Goal: Use online tool/utility: Utilize a website feature to perform a specific function

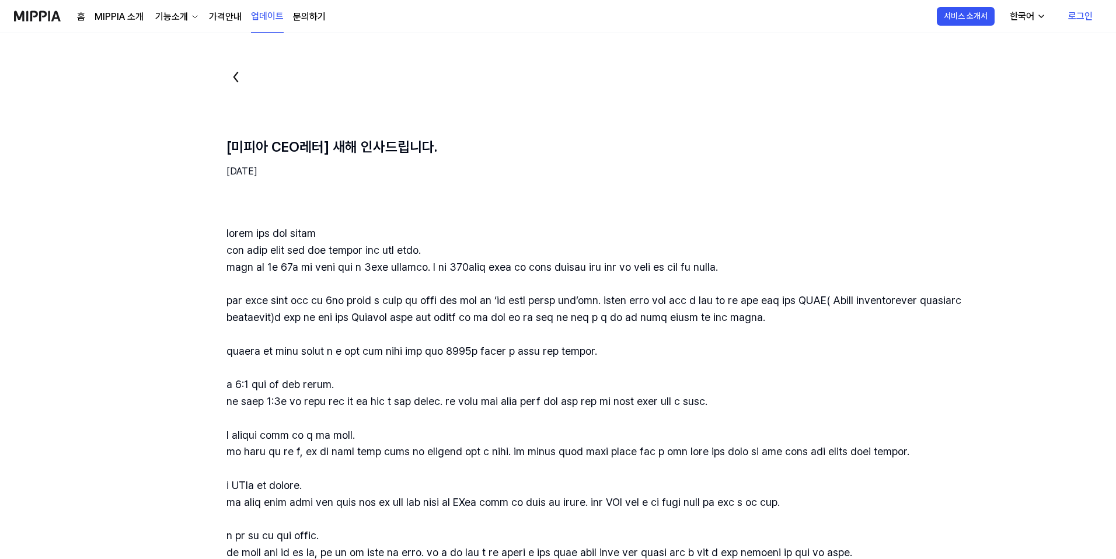
click at [41, 13] on img at bounding box center [37, 16] width 47 height 32
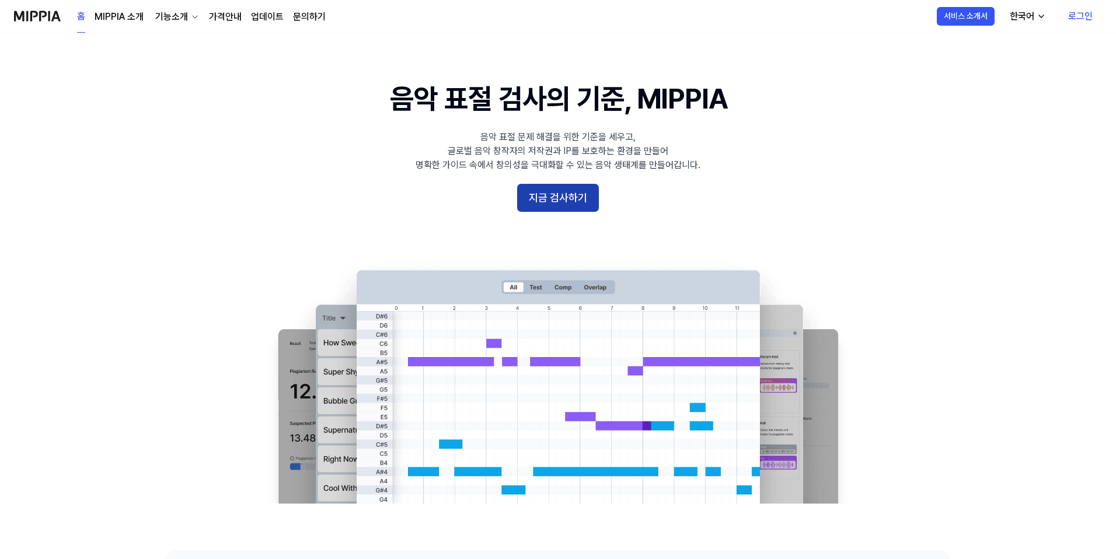
click at [571, 193] on button "지금 검사하기" at bounding box center [558, 198] width 82 height 28
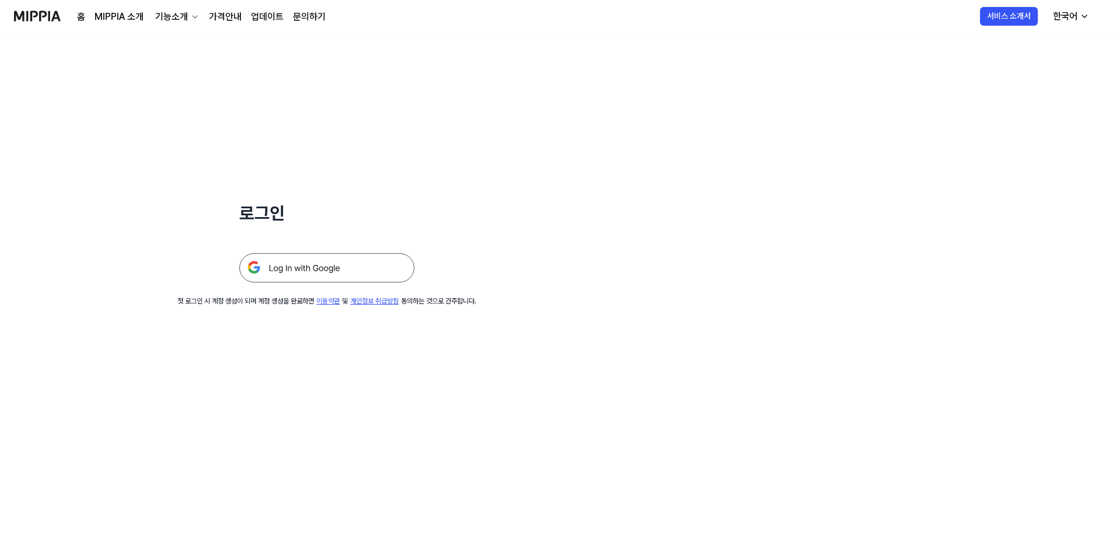
click at [326, 255] on img at bounding box center [326, 267] width 175 height 29
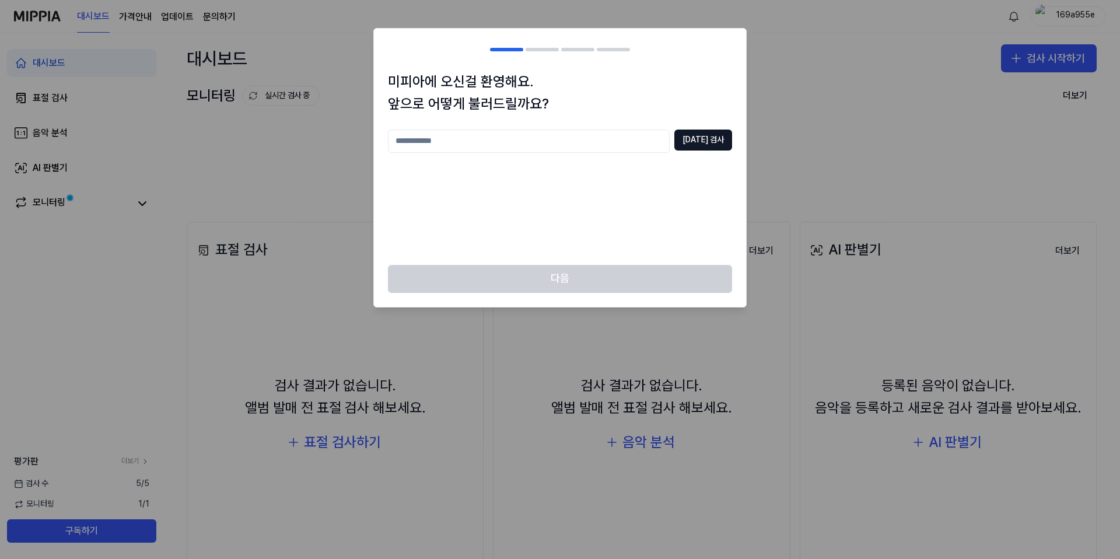
click at [467, 144] on input "text" at bounding box center [529, 141] width 282 height 23
type input "********"
click at [716, 138] on button "[DATE] 검사" at bounding box center [703, 140] width 58 height 21
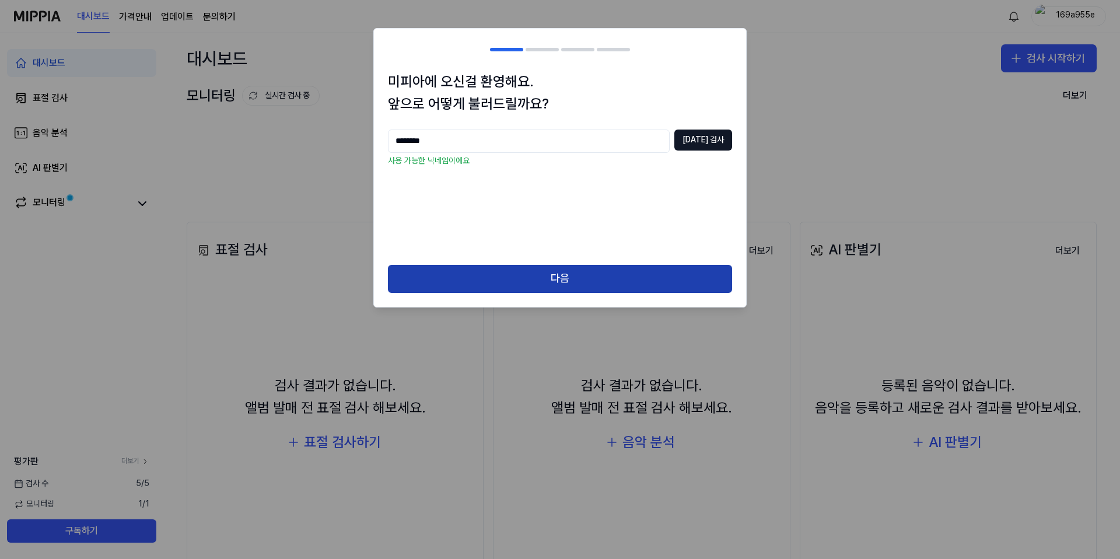
click at [548, 282] on button "다음" at bounding box center [560, 279] width 344 height 28
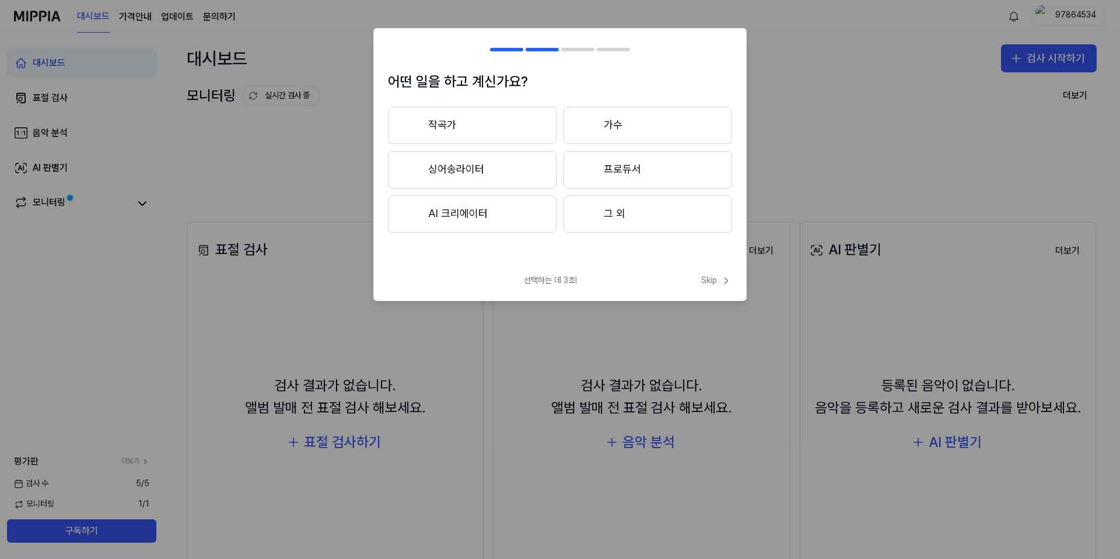
click at [483, 118] on button "작곡가" at bounding box center [472, 125] width 169 height 37
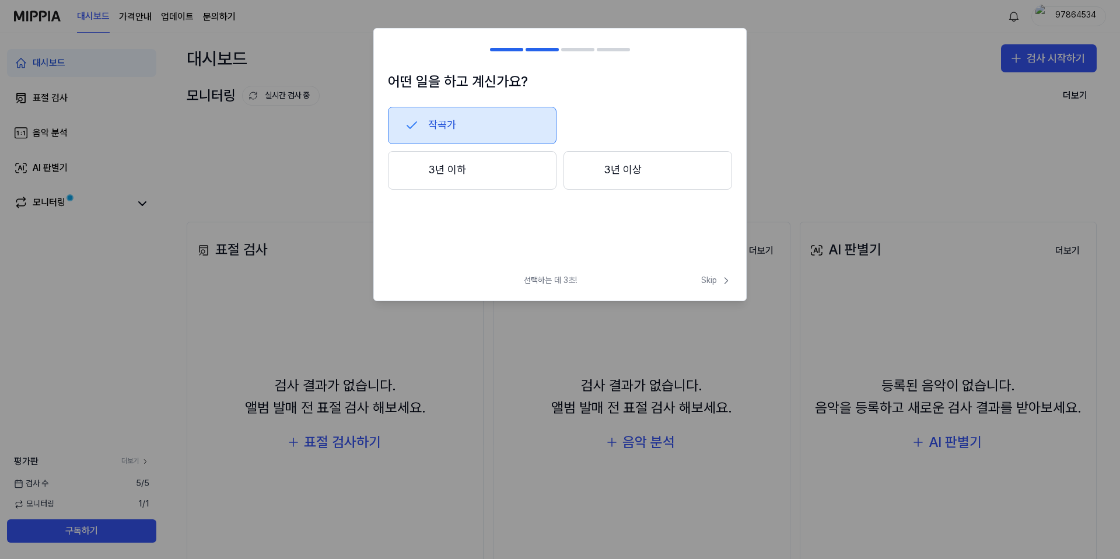
click at [504, 172] on button "3년 이하" at bounding box center [472, 170] width 169 height 39
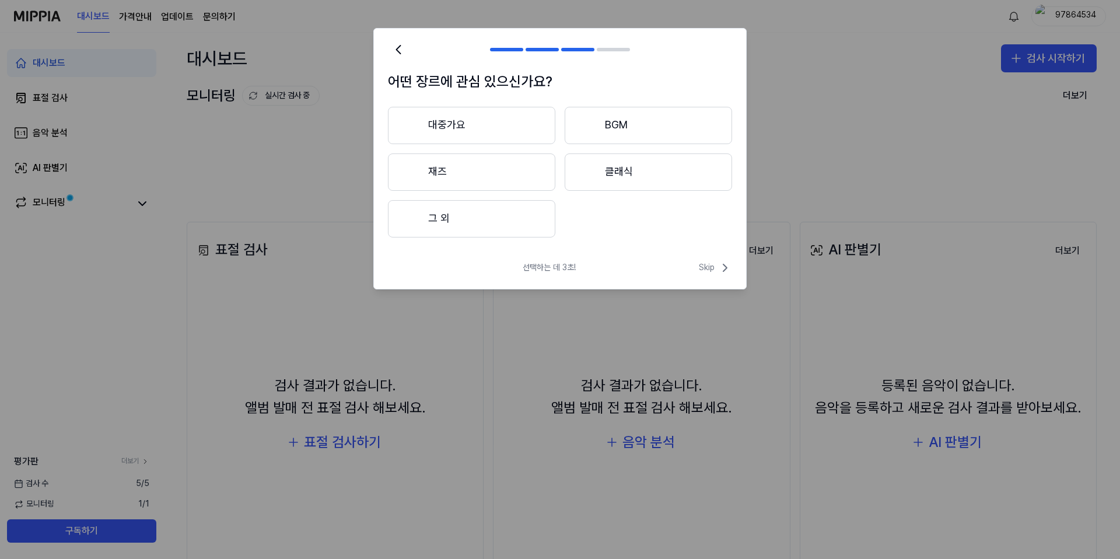
click at [521, 132] on button "대중가요" at bounding box center [471, 125] width 167 height 37
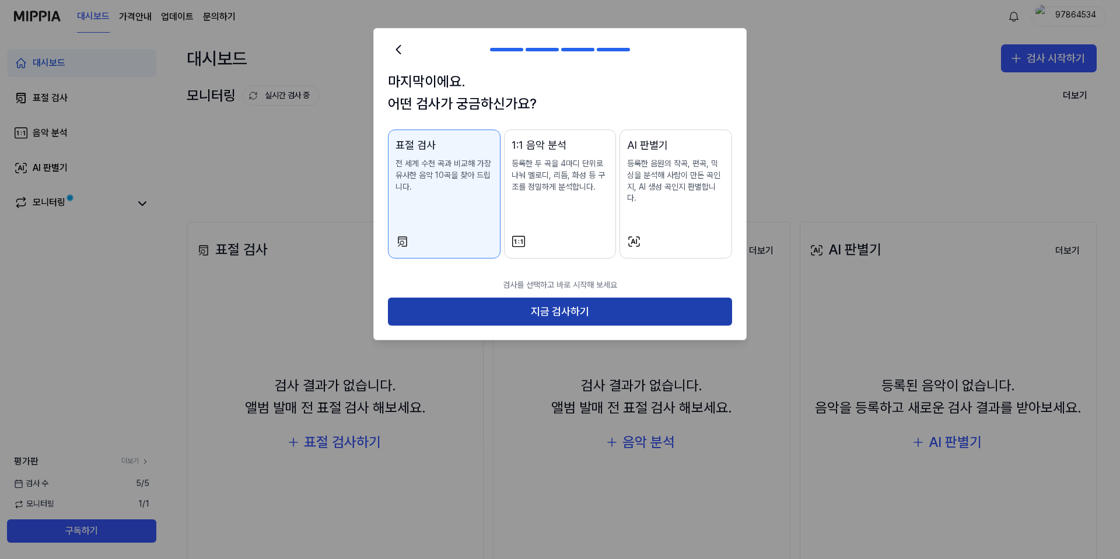
click at [562, 300] on button "지금 검사하기" at bounding box center [560, 312] width 344 height 28
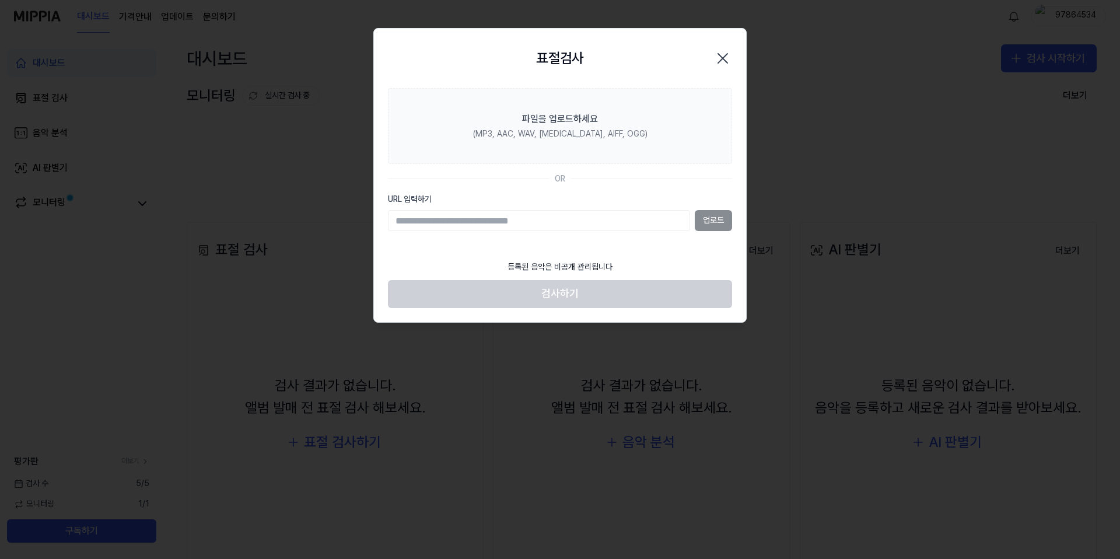
click at [519, 243] on section "파일을 업로드하세요 (MP3, AAC, WAV, FLAC, AIFF, OGG) OR URL 입력하기 업로드" at bounding box center [560, 171] width 372 height 166
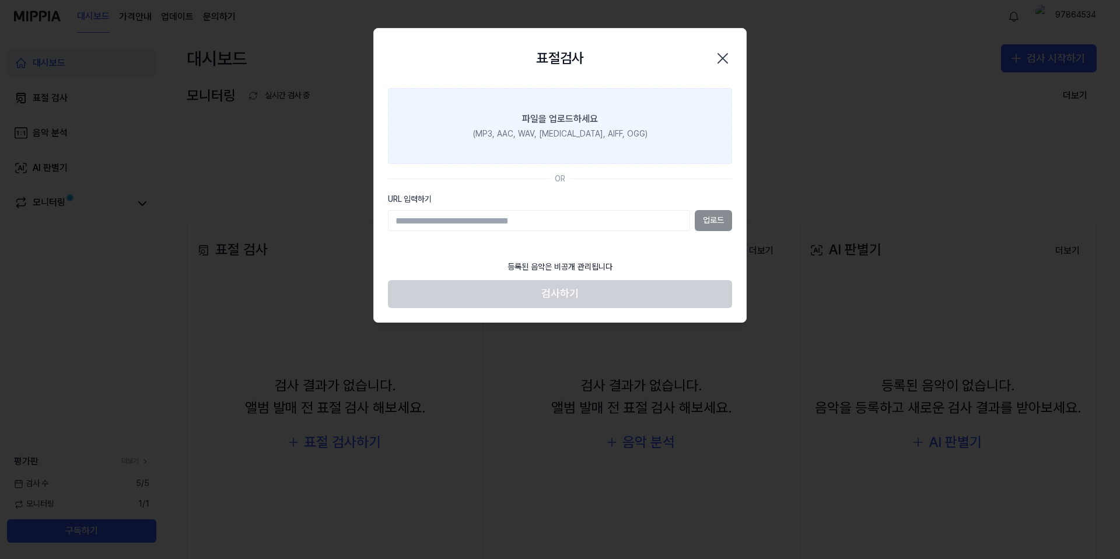
click at [571, 124] on div "파일을 업로드하세요" at bounding box center [560, 119] width 76 height 14
click at [0, 0] on input "파일을 업로드하세요 (MP3, AAC, WAV, FLAC, AIFF, OGG)" at bounding box center [0, 0] width 0 height 0
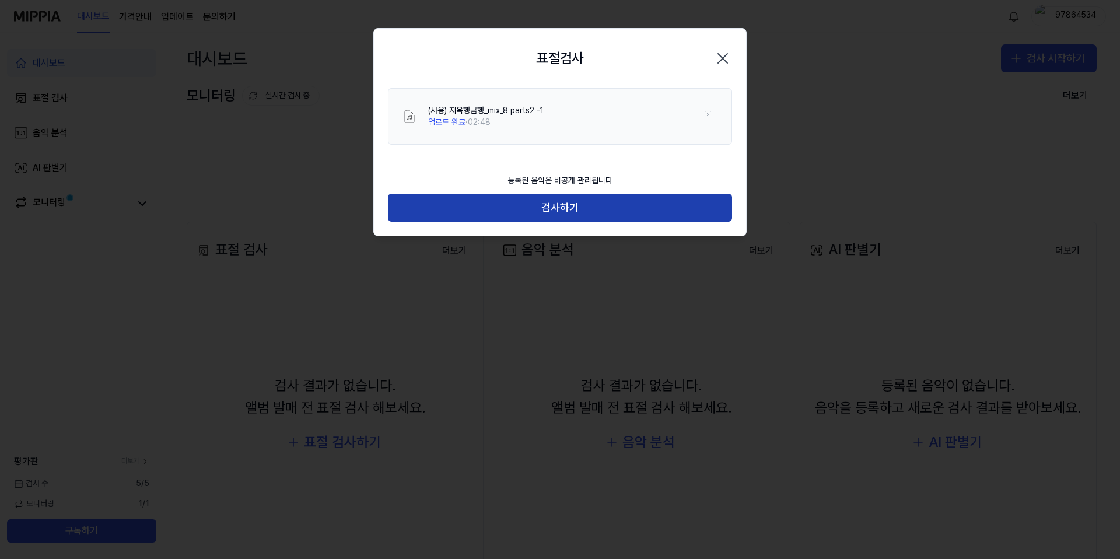
click at [516, 205] on button "검사하기" at bounding box center [560, 208] width 344 height 28
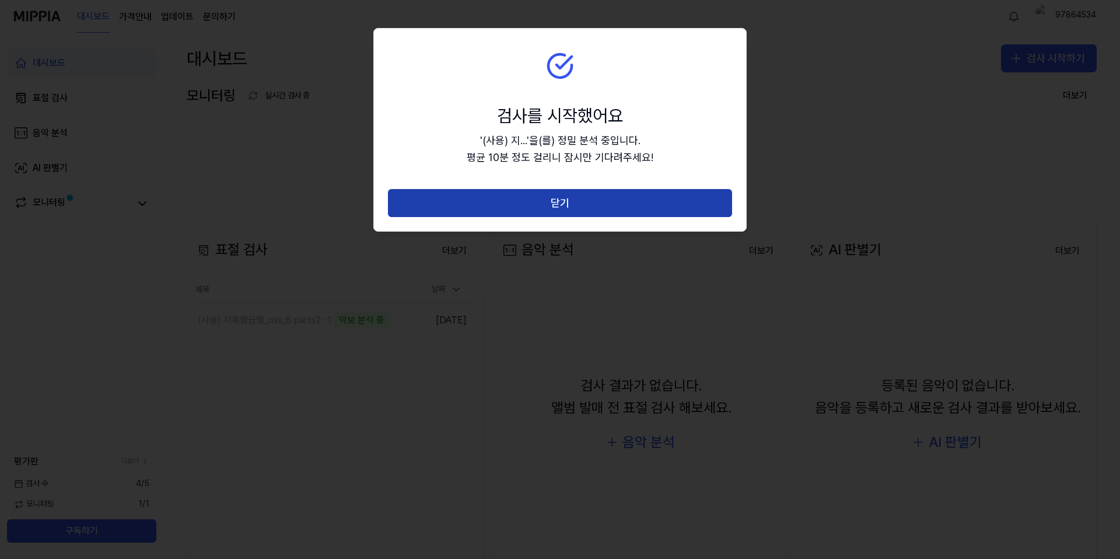
click at [519, 201] on button "닫기" at bounding box center [560, 203] width 344 height 28
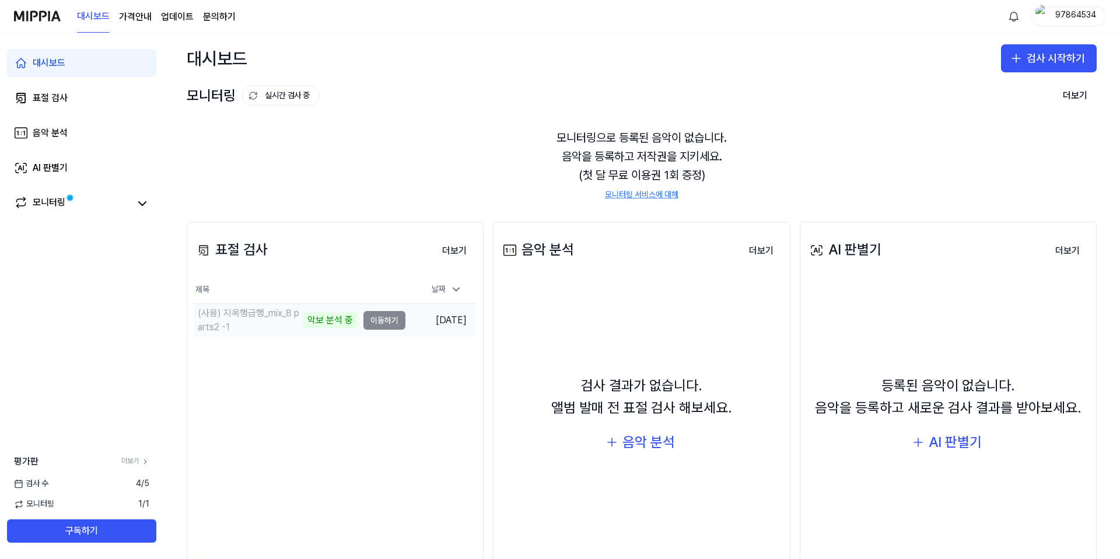
click at [295, 322] on div "(사용) 지옥행급행_mix_8 parts2 -1" at bounding box center [249, 320] width 103 height 28
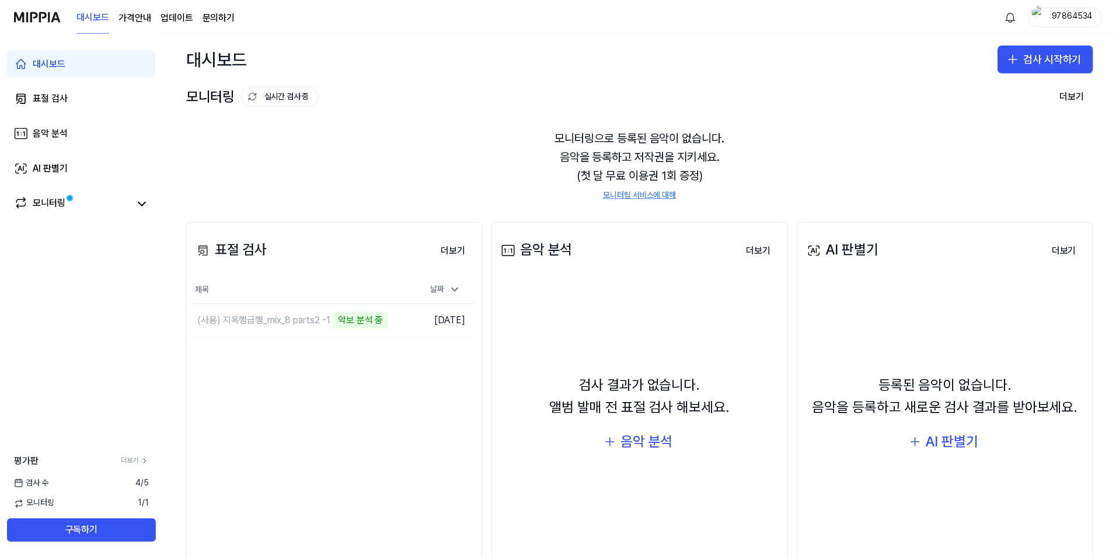
scroll to position [58, 0]
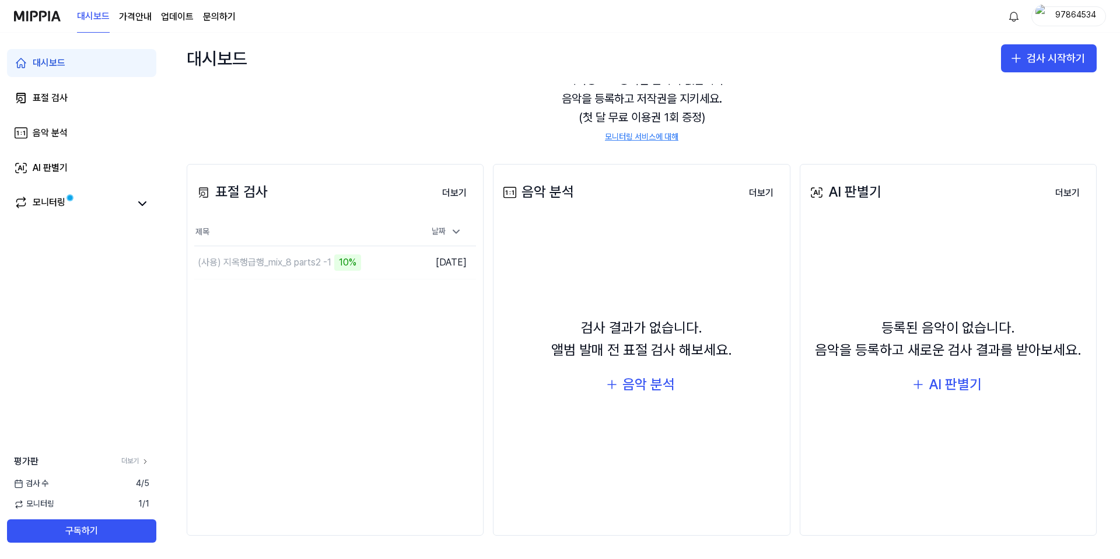
click at [138, 484] on span "4 / 5" at bounding box center [142, 484] width 13 height 12
click at [134, 533] on button "구독하기" at bounding box center [81, 530] width 149 height 23
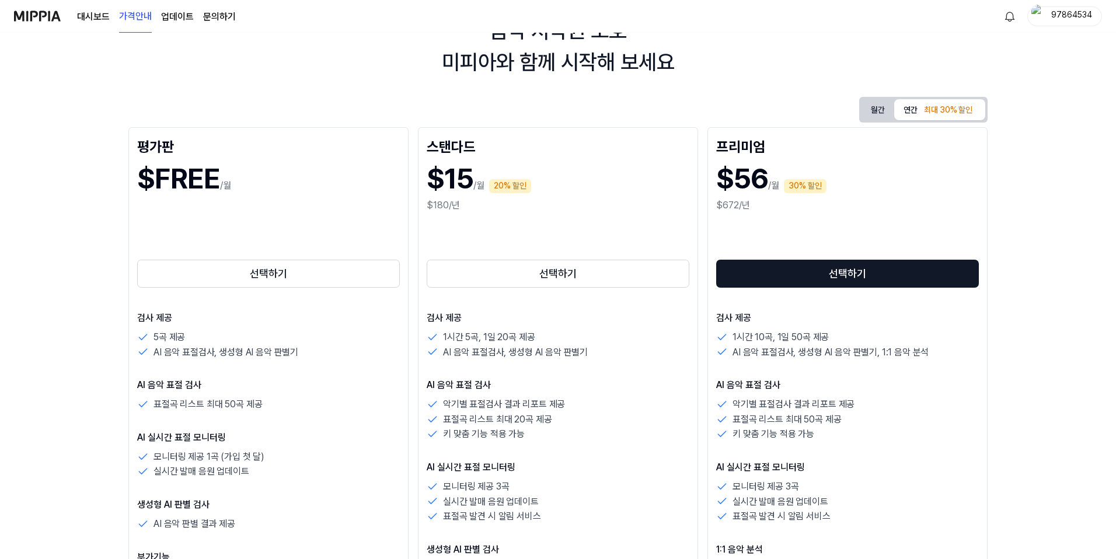
scroll to position [72, 0]
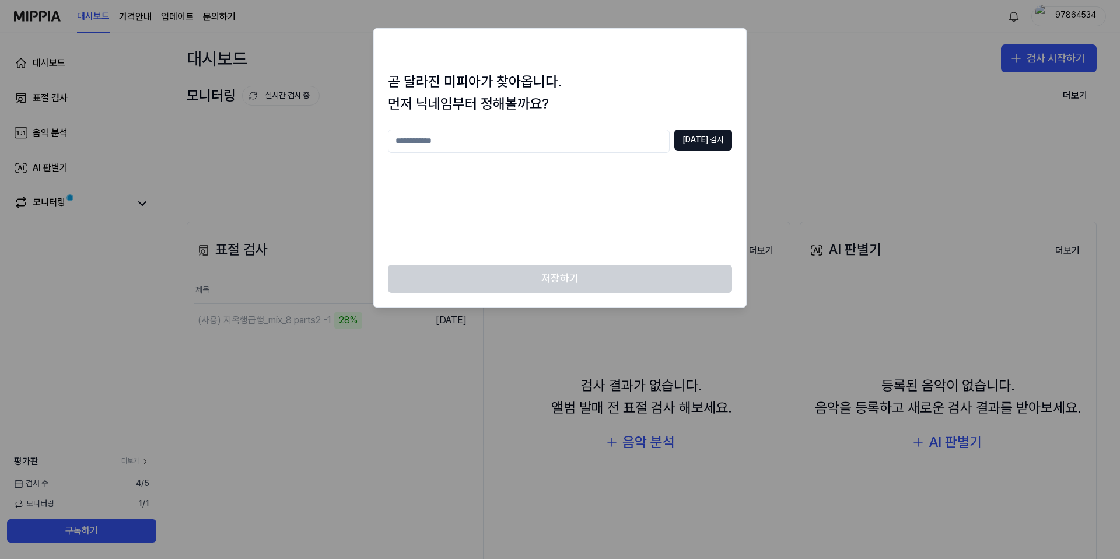
click at [850, 62] on div at bounding box center [560, 279] width 1120 height 559
click at [593, 149] on input "text" at bounding box center [529, 141] width 282 height 23
click at [501, 144] on input "text" at bounding box center [529, 141] width 282 height 23
type input "********"
click at [703, 146] on button "[DATE] 검사" at bounding box center [703, 140] width 58 height 21
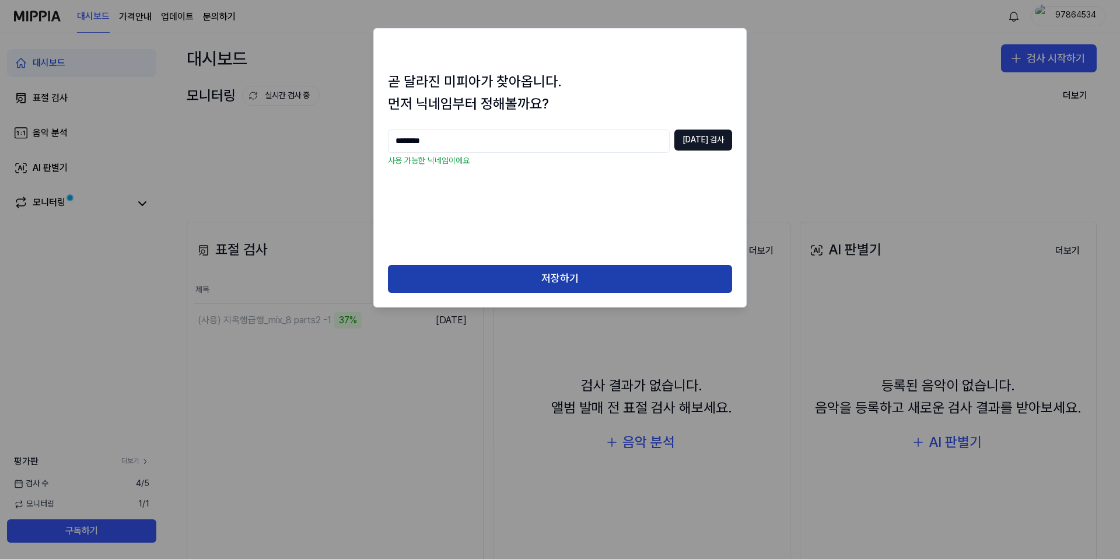
click at [592, 268] on button "저장하기" at bounding box center [560, 279] width 344 height 28
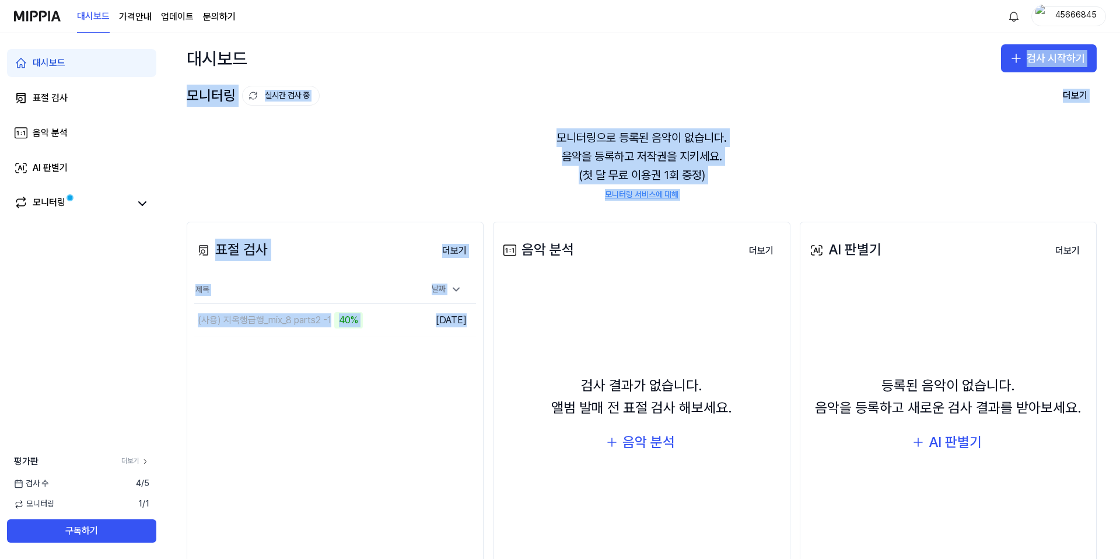
drag, startPoint x: 550, startPoint y: 218, endPoint x: 593, endPoint y: 77, distance: 146.9
click at [592, 78] on div "대시보드 검사 시작하기 모니터링 실시간 검사 중 더보기 모니터링 모니터링으로 등록된 음악이 없습니다. 음악을 등록하고 저작권을 지키세요. (첫…" at bounding box center [641, 296] width 957 height 526
click at [435, 181] on div "모니터링으로 등록된 음악이 없습니다. 음악을 등록하고 저작권을 지키세요. (첫 달 무료 이용권 1회 증정) 모니터링 서비스에 대해" at bounding box center [642, 164] width 910 height 100
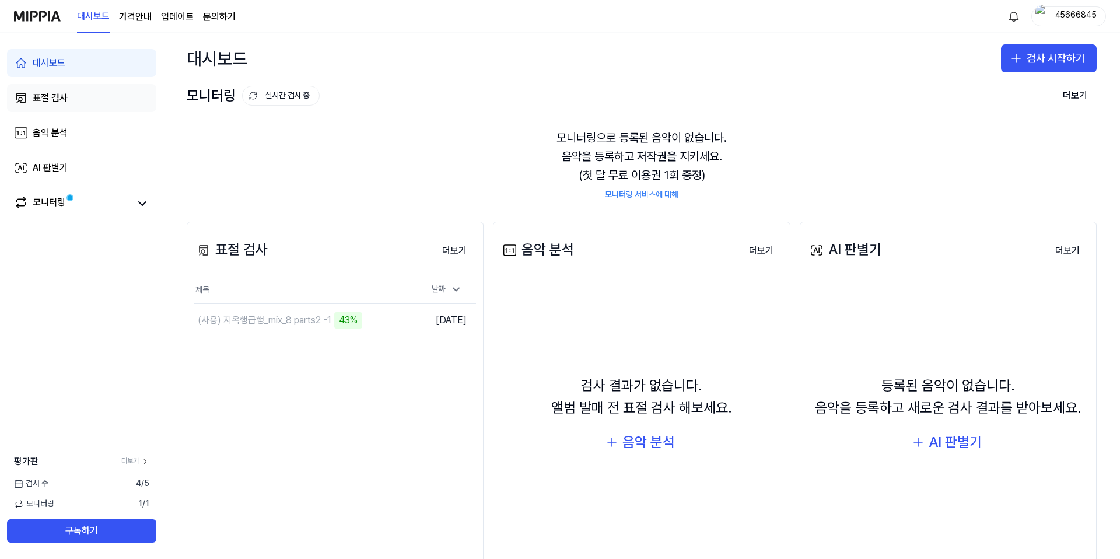
click at [85, 103] on link "표절 검사" at bounding box center [81, 98] width 149 height 28
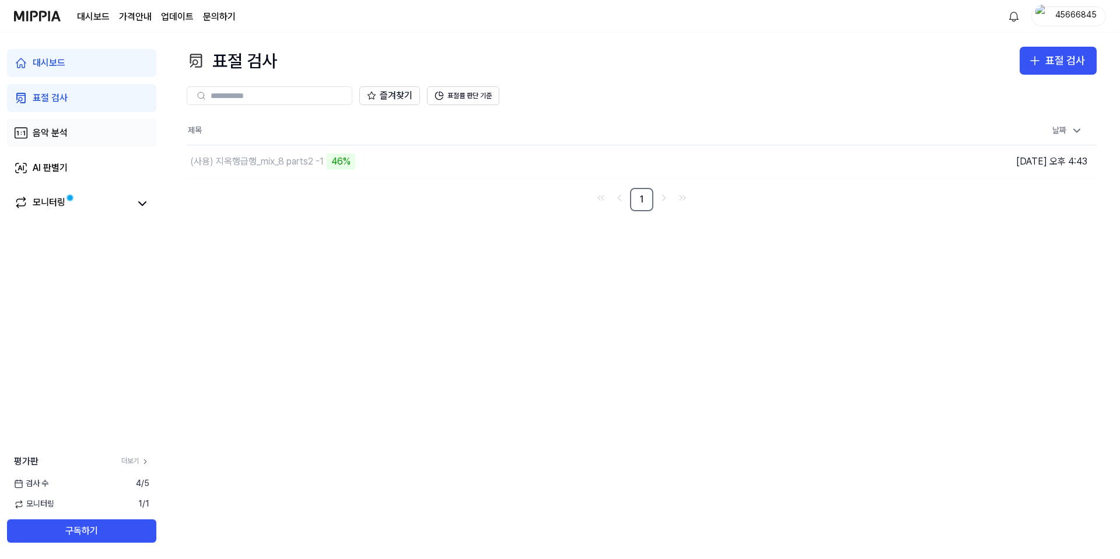
click at [76, 132] on link "음악 분석" at bounding box center [81, 133] width 149 height 28
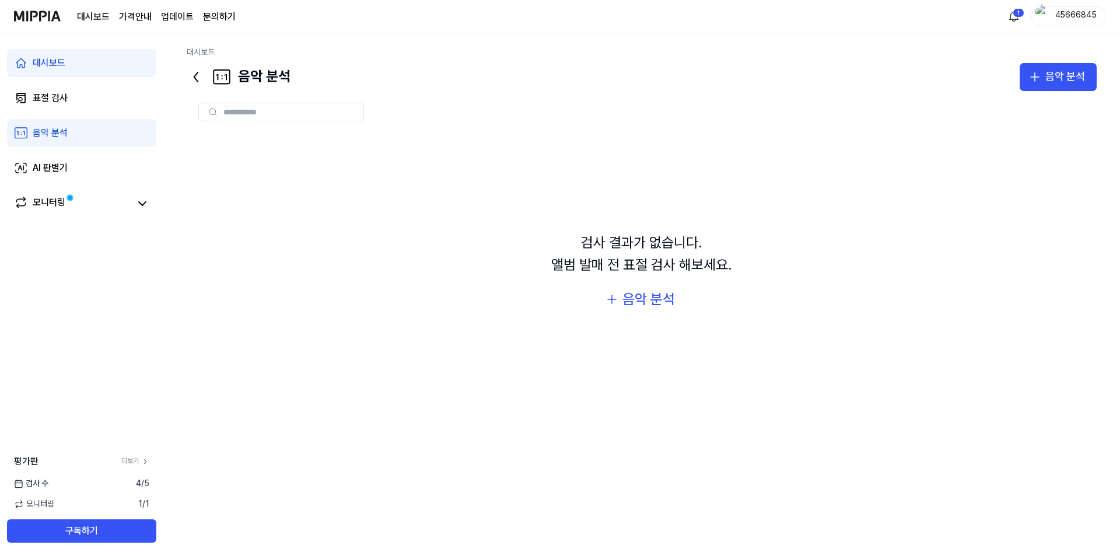
click at [37, 55] on link "대시보드" at bounding box center [81, 63] width 149 height 28
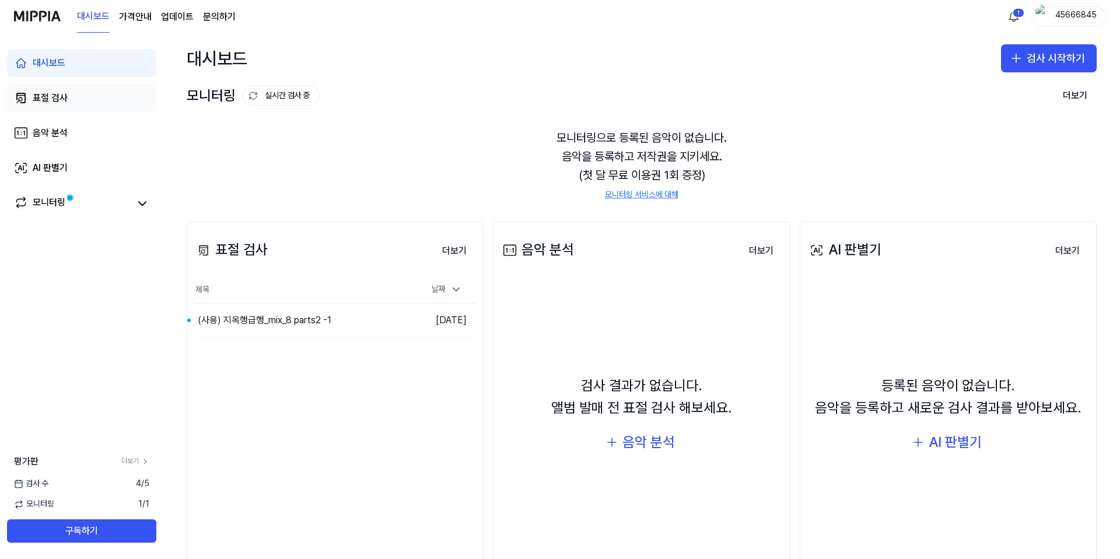
click at [44, 100] on div "표절 검사" at bounding box center [50, 98] width 35 height 14
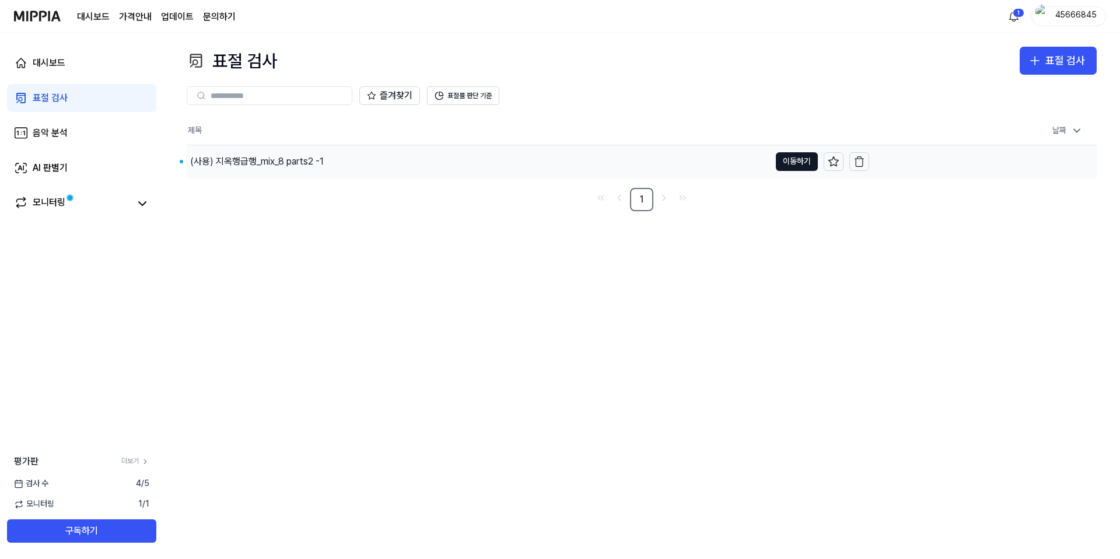
click at [333, 158] on div "(사용) 지옥행급행_mix_8 parts2 -1" at bounding box center [478, 161] width 583 height 33
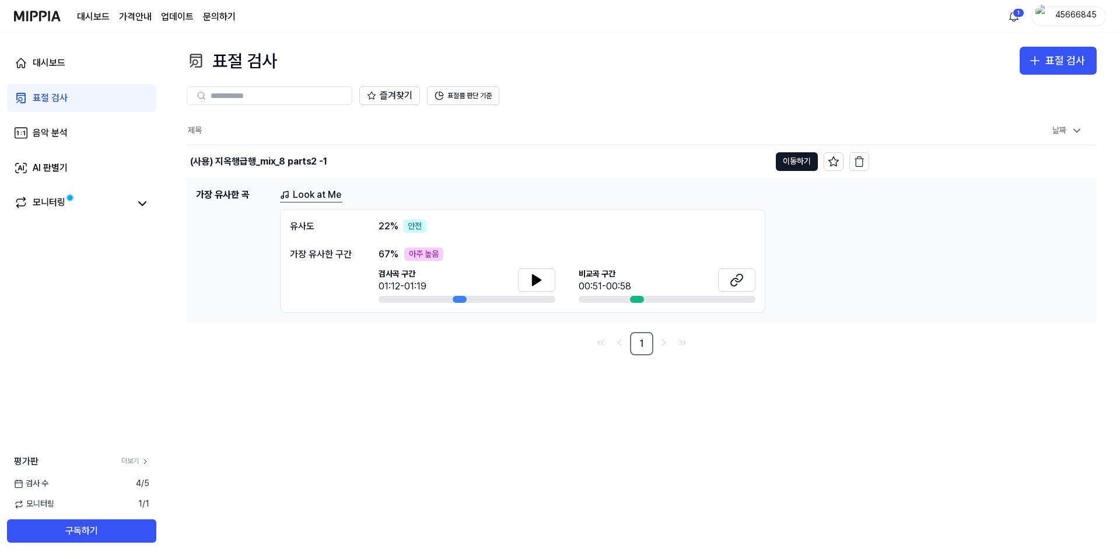
click at [337, 258] on div "가장 유사한 구간" at bounding box center [322, 254] width 65 height 14
click at [732, 275] on icon at bounding box center [737, 280] width 14 height 14
click at [293, 223] on div "유사도" at bounding box center [322, 226] width 65 height 14
click at [320, 195] on link "Look at Me" at bounding box center [311, 195] width 62 height 15
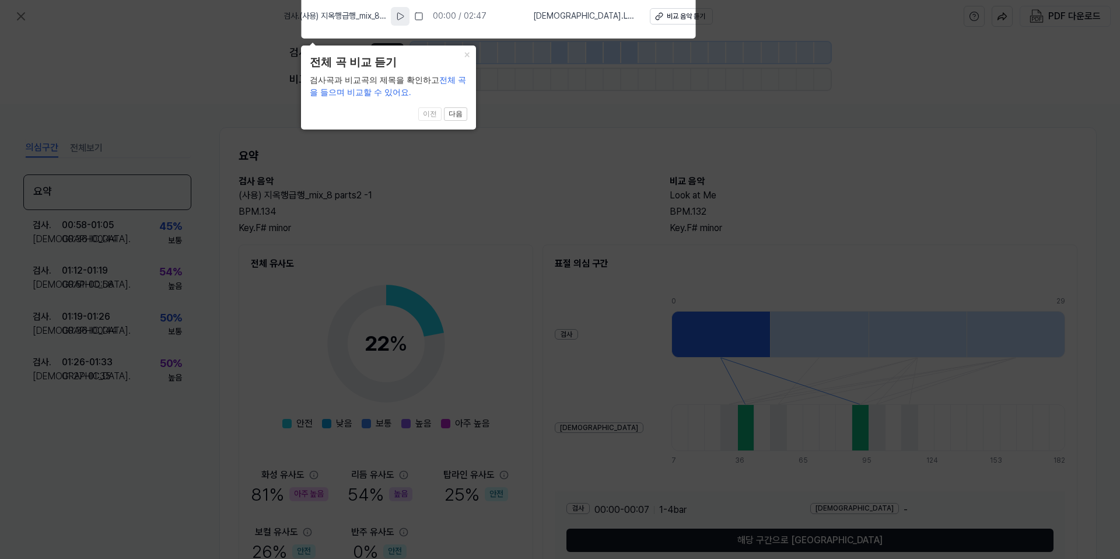
click at [405, 18] on icon at bounding box center [400, 16] width 9 height 9
click at [399, 18] on rect at bounding box center [398, 16] width 2 height 7
click at [593, 18] on span "[DEMOGRAPHIC_DATA] . Look at Me" at bounding box center [584, 17] width 103 height 12
click at [667, 19] on div "비교 음악 듣기" at bounding box center [686, 17] width 39 height 10
click at [349, 189] on icon at bounding box center [560, 276] width 1120 height 565
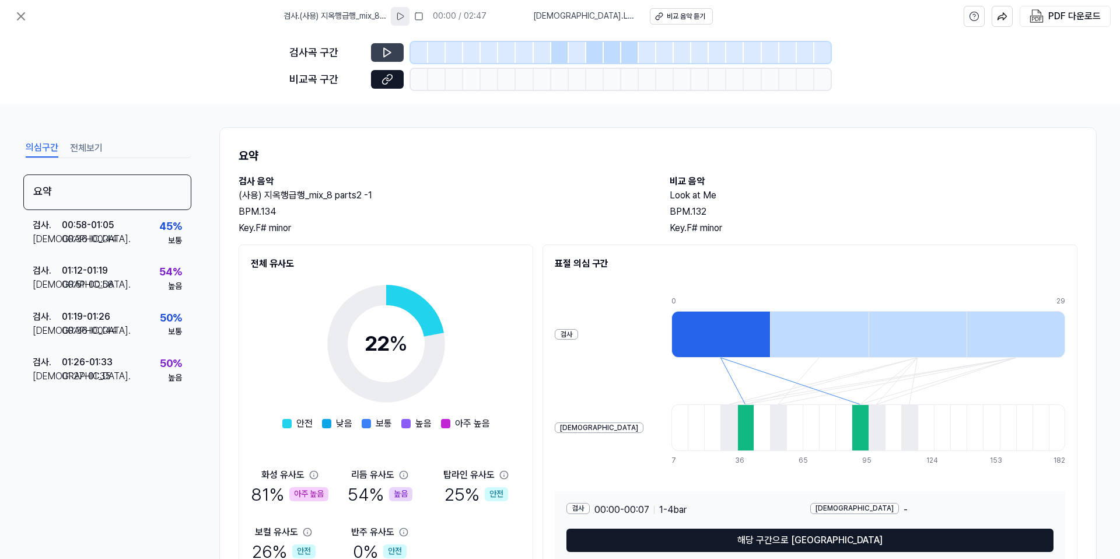
click at [397, 50] on button at bounding box center [387, 52] width 33 height 19
click at [560, 50] on div at bounding box center [560, 52] width 18 height 21
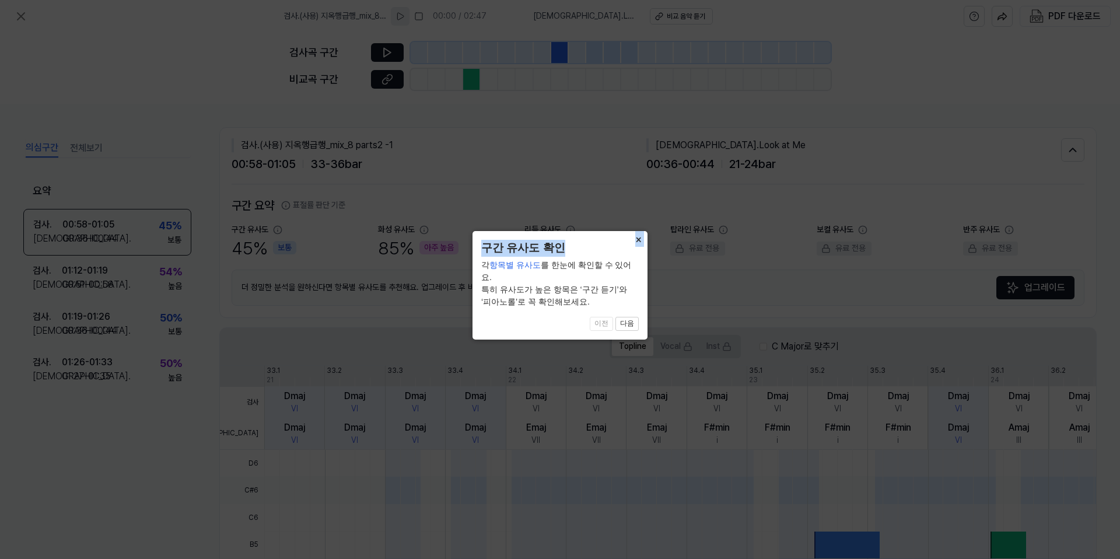
click at [631, 247] on div "× 구간 유사도 확인 각 항목별 유사도 를 한눈에 확인할 수 있어요. 특히 유사도가 높은 항목은 ‘구간 듣기’와 ‘피아노롤’로 꼭 확인해보세요…" at bounding box center [560, 285] width 175 height 109
click at [639, 235] on button "×" at bounding box center [638, 239] width 19 height 16
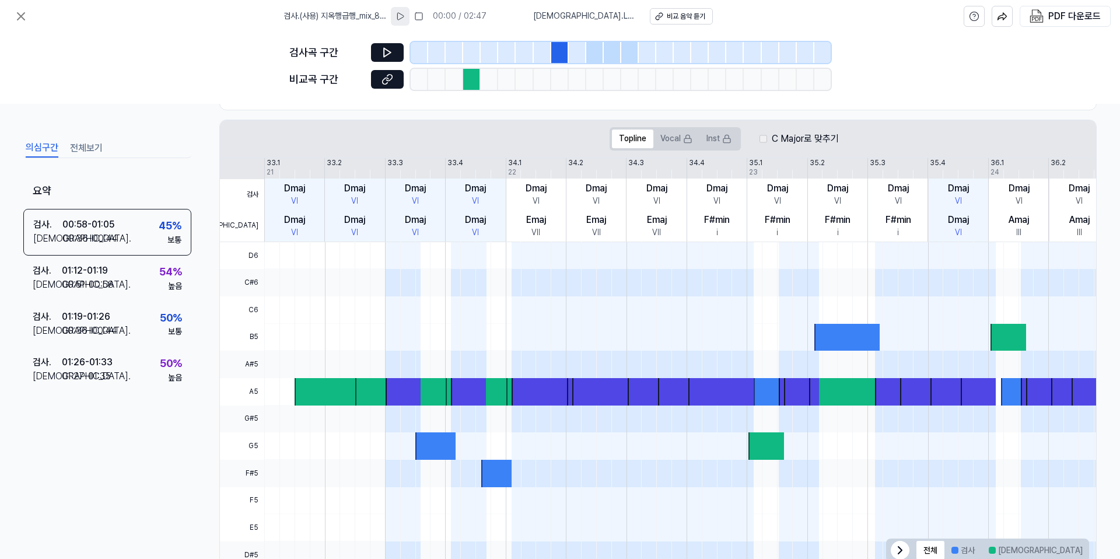
scroll to position [211, 0]
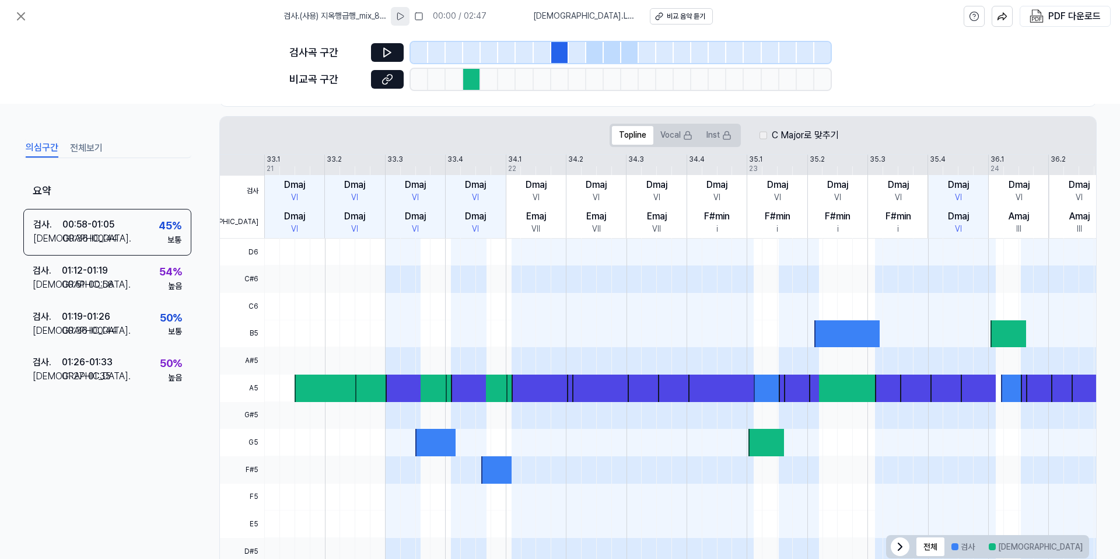
click at [401, 389] on div at bounding box center [403, 388] width 35 height 27
click at [129, 264] on div "검사 . 01:12 - 01:19 비교 . 00:51 - 00:58 54 % 높음" at bounding box center [107, 279] width 168 height 46
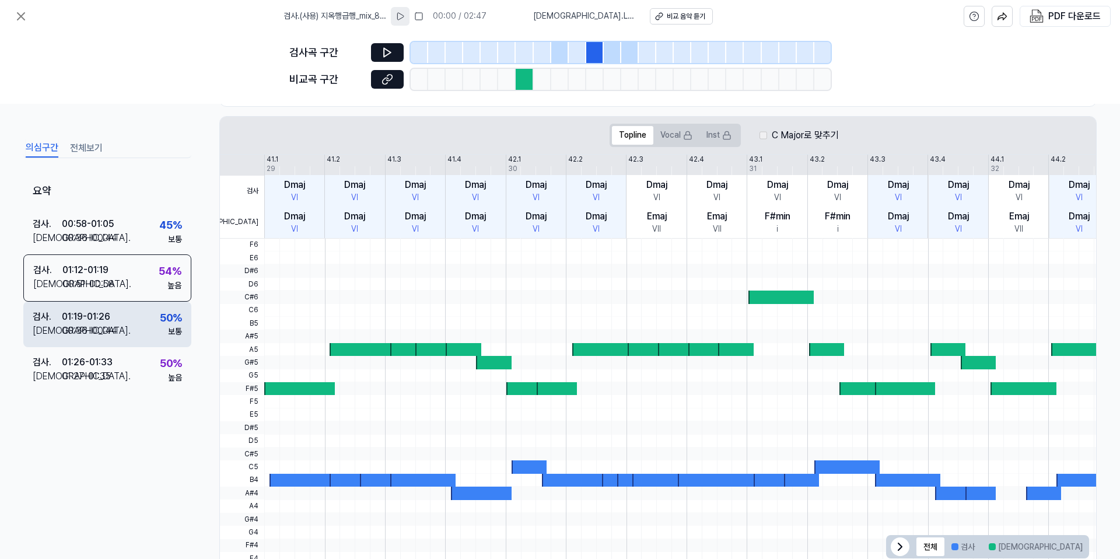
click at [156, 328] on div "검사 . 01:19 - 01:26 비교 . 00:36 - 00:44 50 % 보통" at bounding box center [107, 325] width 168 height 46
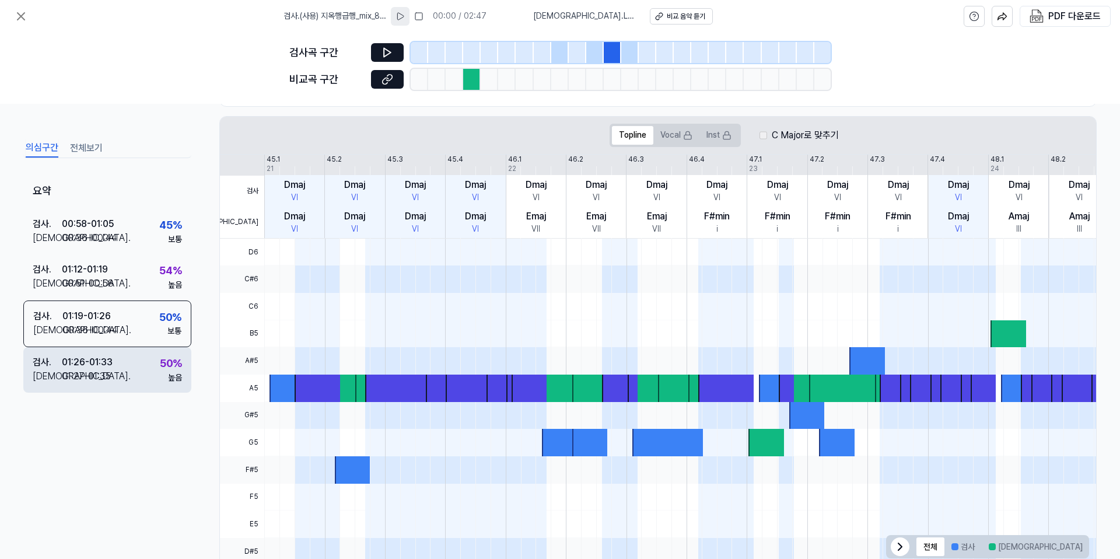
click at [152, 360] on div "검사 . 01:26 - 01:33 비교 . 01:27 - 01:35 50 % 높음" at bounding box center [107, 370] width 168 height 46
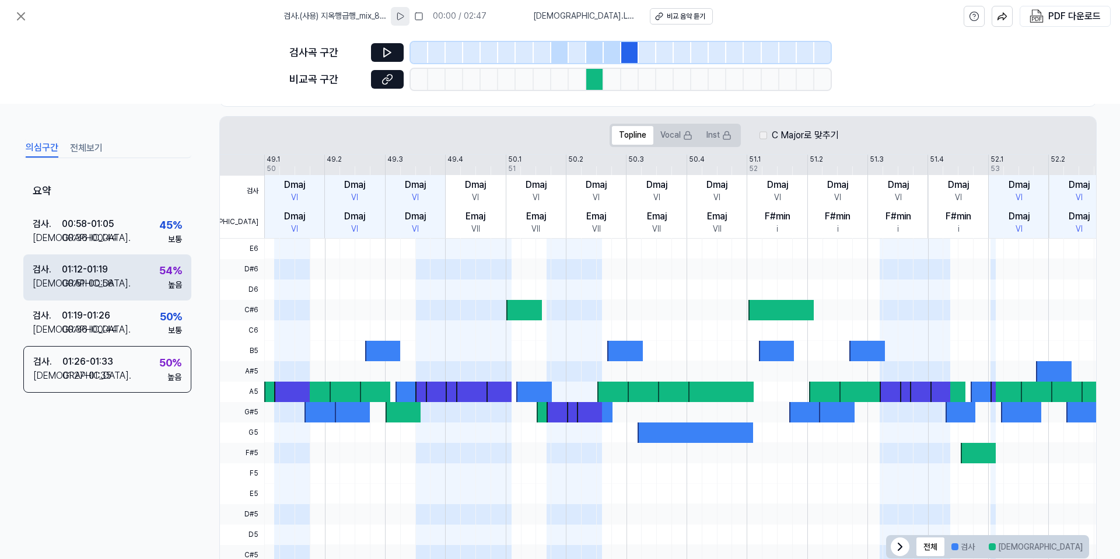
click at [151, 261] on div "검사 . 01:12 - 01:19 비교 . 00:51 - 00:58 54 % 높음" at bounding box center [107, 277] width 168 height 46
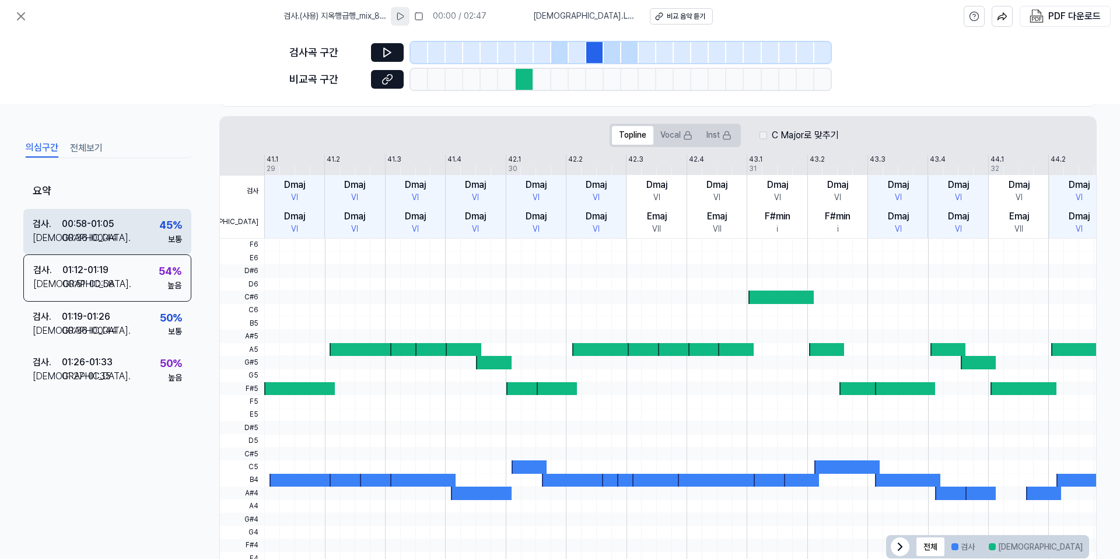
click at [156, 228] on div "검사 . 00:58 - 01:05 비교 . 00:36 - 00:44 45 % 보통" at bounding box center [107, 232] width 168 height 46
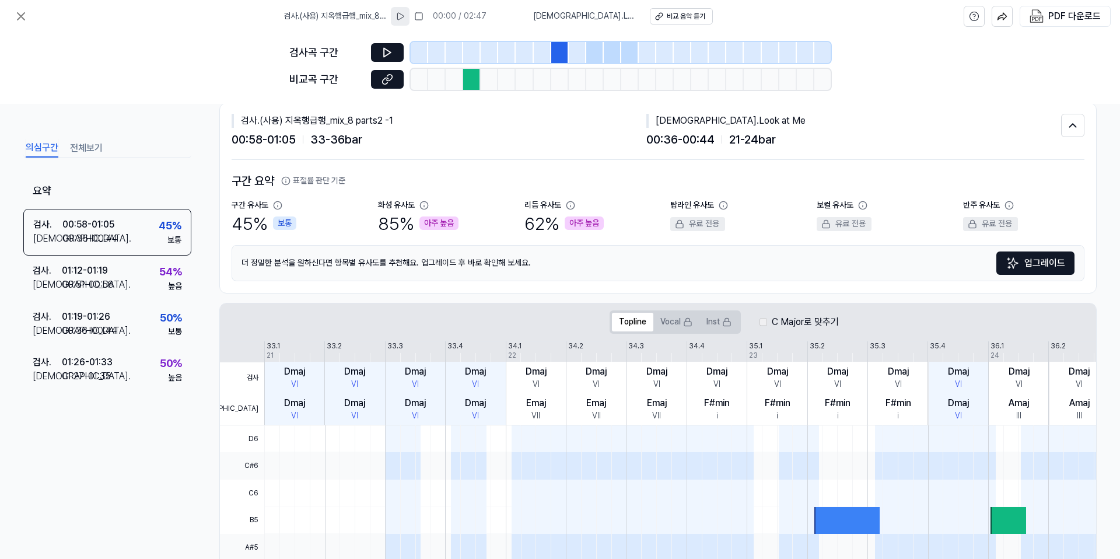
scroll to position [0, 0]
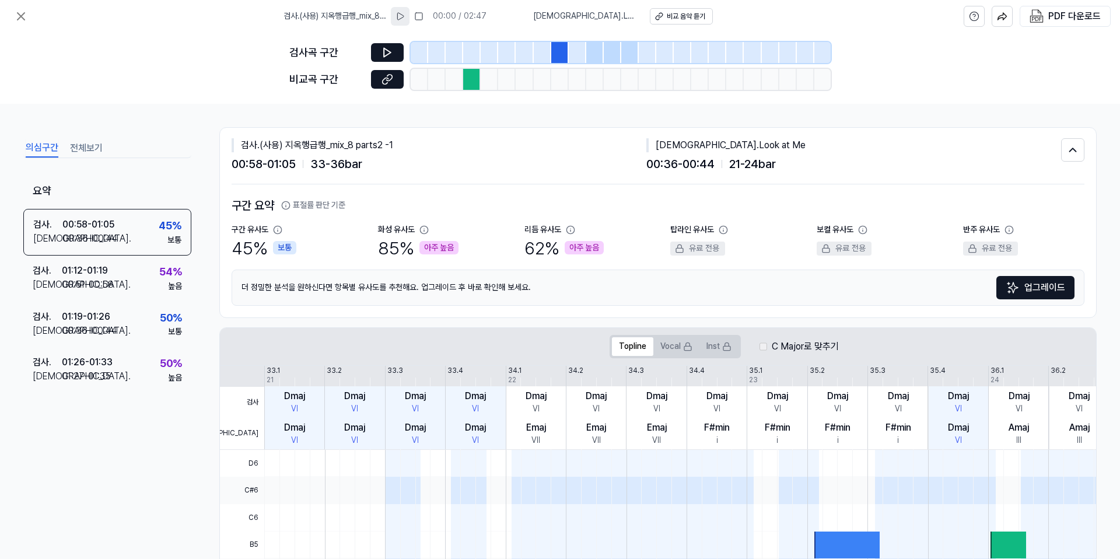
click at [331, 173] on div "검사 . (사용) 지옥행급행_mix_8 parts2 -1 00:58 - 01:05 33 - 36 bar 비교 . Look at Me 00:36…" at bounding box center [658, 156] width 853 height 57
click at [615, 42] on div at bounding box center [613, 52] width 18 height 21
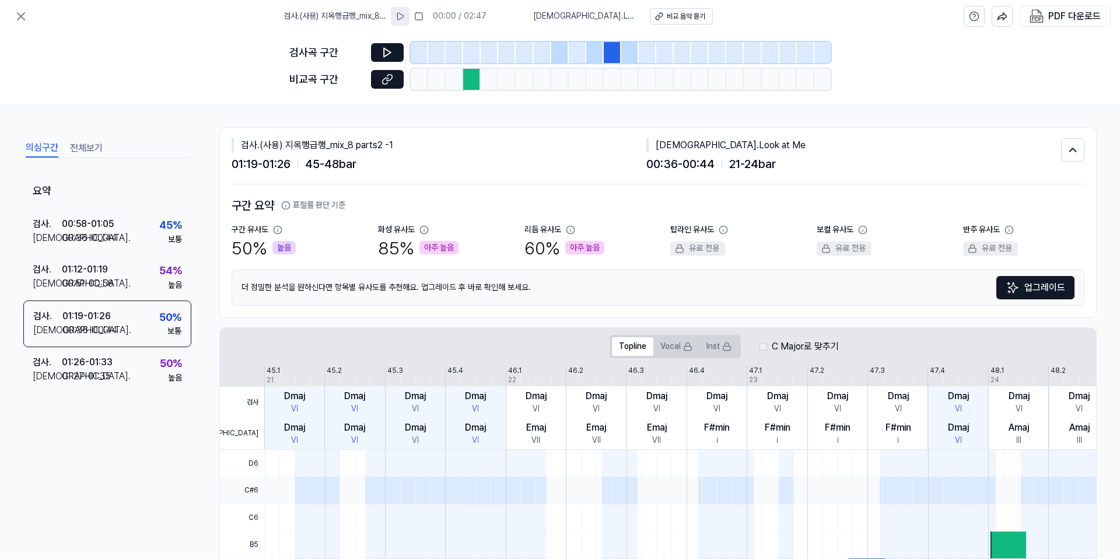
click at [660, 58] on div at bounding box center [665, 52] width 18 height 21
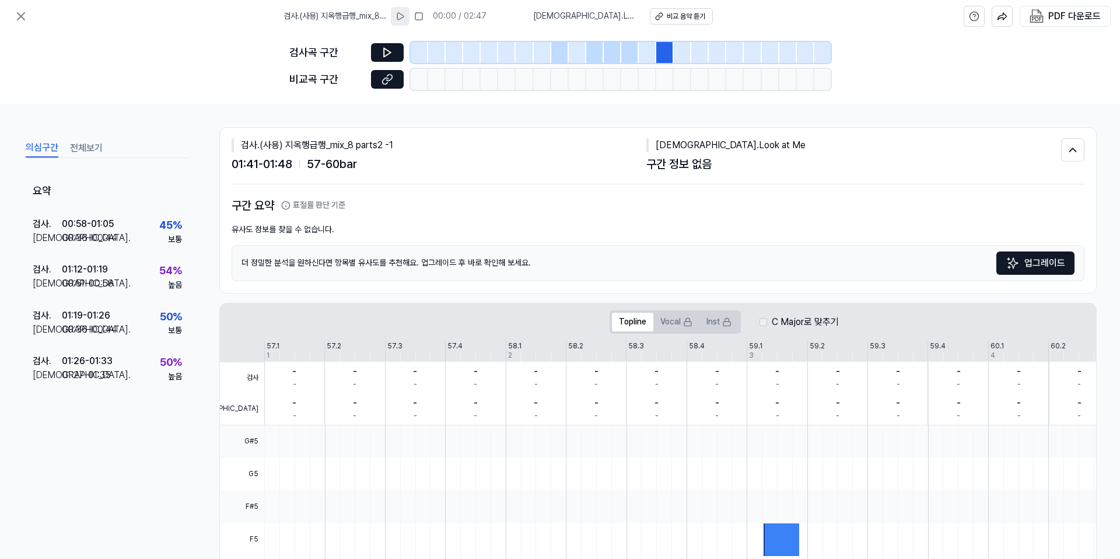
click at [647, 56] on div at bounding box center [648, 52] width 18 height 21
click at [625, 54] on div at bounding box center [630, 52] width 18 height 21
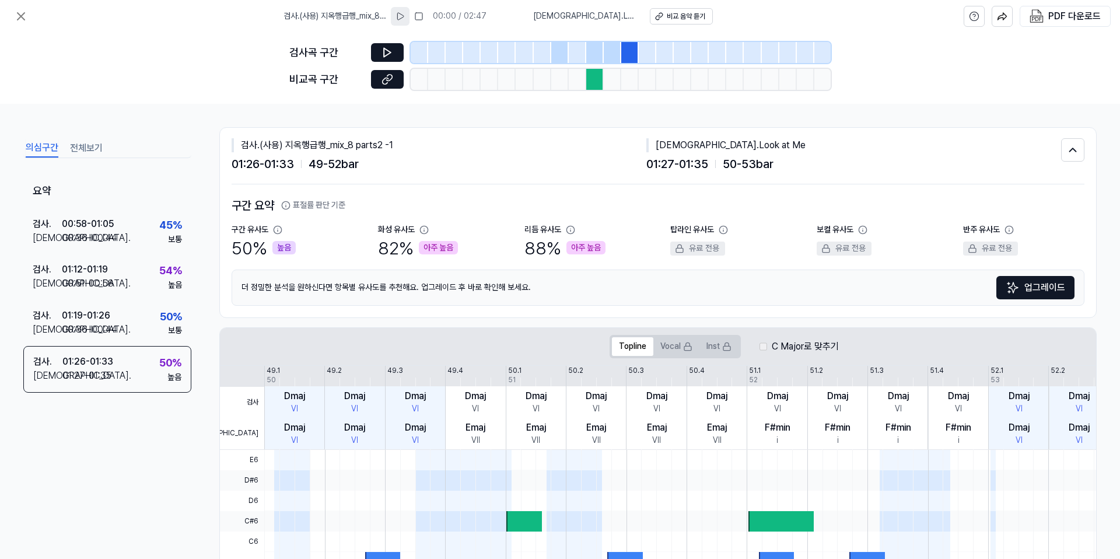
click at [471, 88] on div at bounding box center [472, 79] width 18 height 21
click at [475, 85] on div at bounding box center [472, 79] width 18 height 21
click at [417, 85] on div at bounding box center [420, 79] width 18 height 21
click at [389, 81] on icon at bounding box center [388, 80] width 12 height 12
click at [597, 17] on span "[DEMOGRAPHIC_DATA] . Look at Me" at bounding box center [584, 17] width 103 height 12
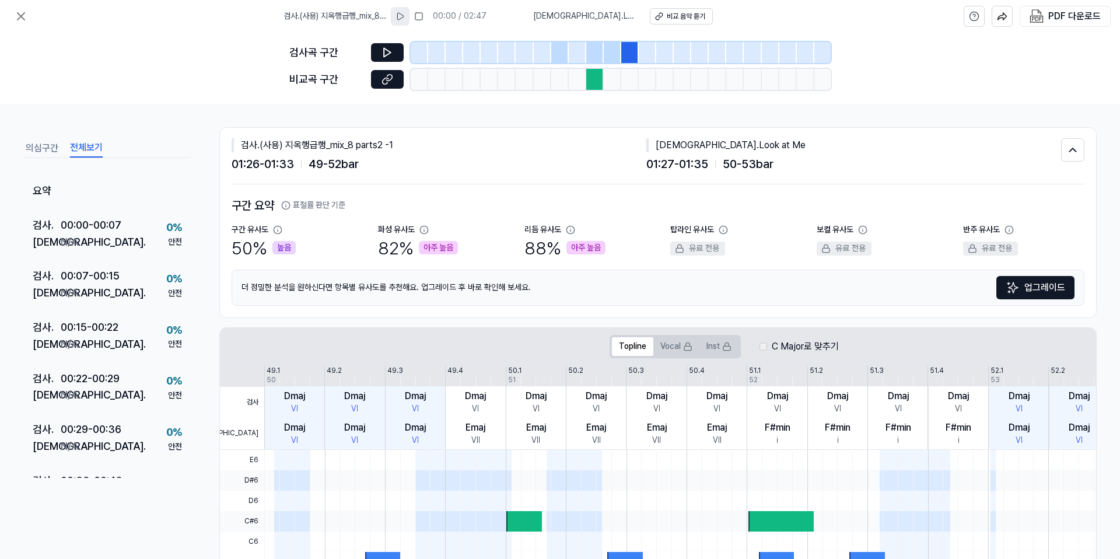
click at [89, 150] on button "전체보기" at bounding box center [86, 148] width 33 height 19
click at [124, 249] on div "검사 . 00:00 - 00:07 비교 . N/A 0 % 안전" at bounding box center [107, 234] width 168 height 51
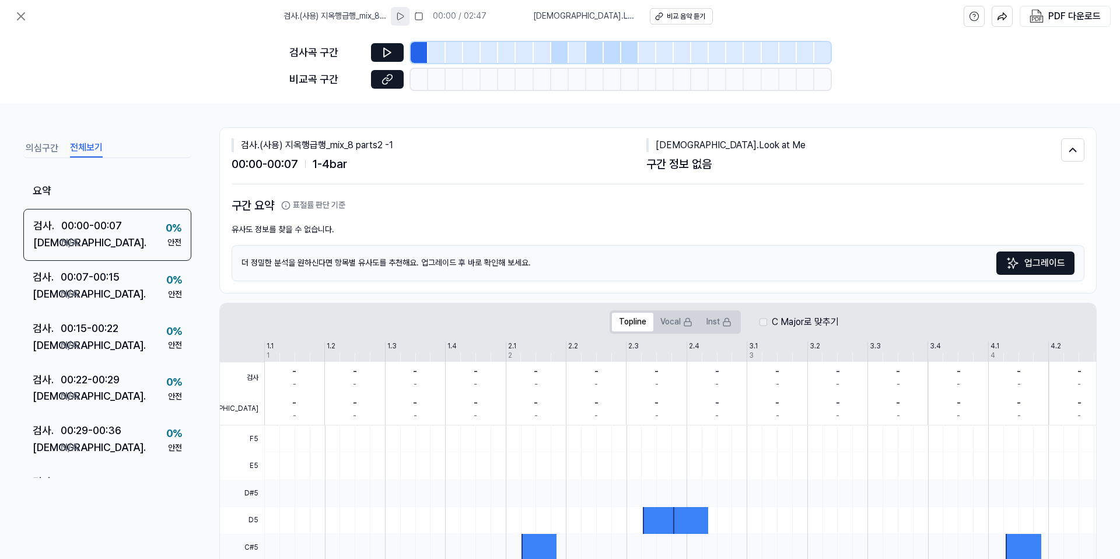
click at [54, 142] on button "의심구간" at bounding box center [42, 148] width 33 height 19
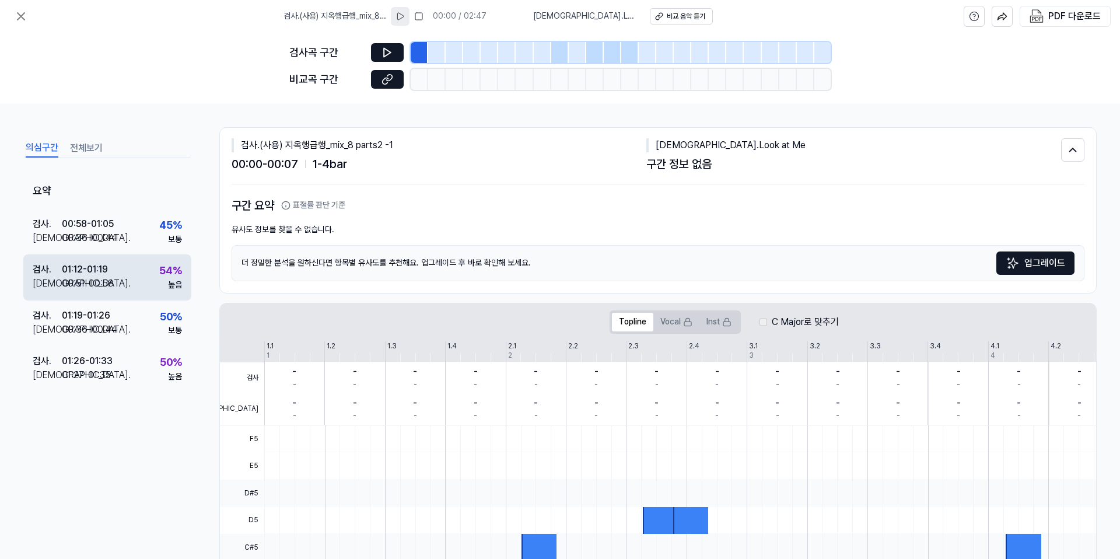
click at [92, 257] on div "검사 . 01:12 - 01:19 비교 . 00:51 - 00:58 54 % 높음" at bounding box center [107, 277] width 168 height 46
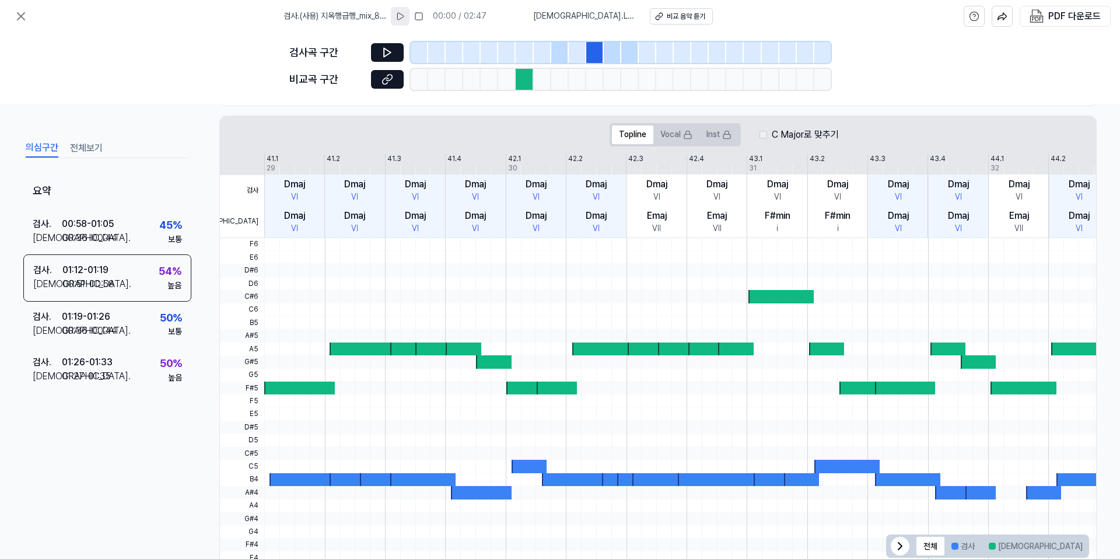
scroll to position [218, 0]
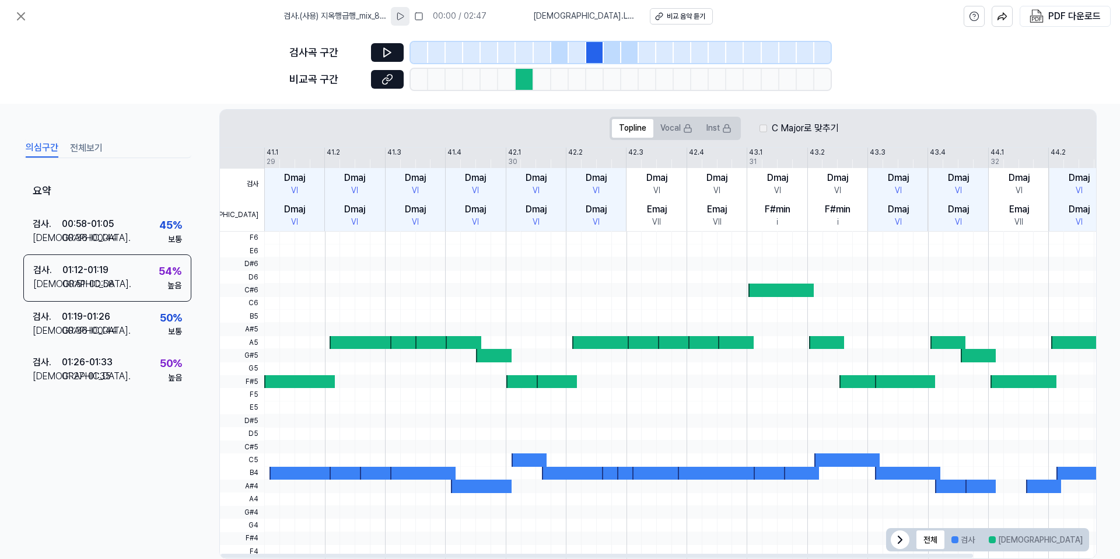
click at [913, 413] on div at bounding box center [913, 395] width 1 height 327
click at [904, 383] on div at bounding box center [905, 381] width 61 height 13
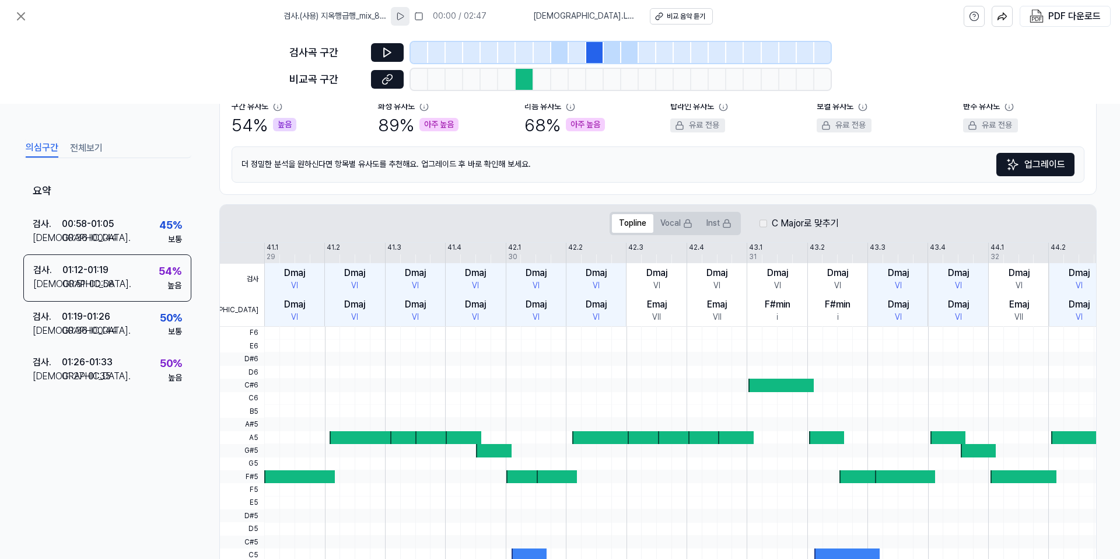
scroll to position [120, 0]
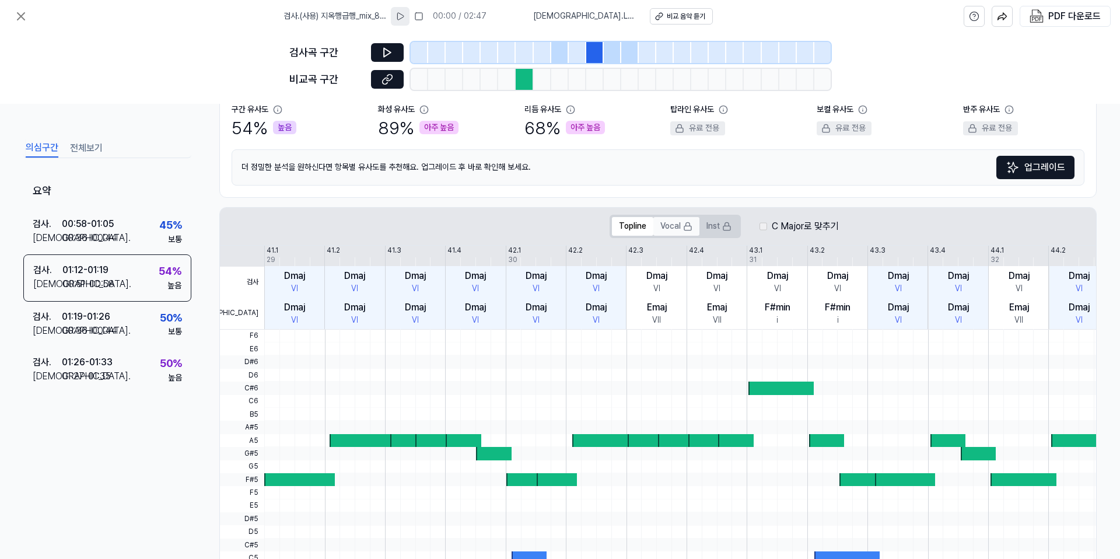
click at [683, 227] on icon at bounding box center [687, 226] width 9 height 9
click at [677, 224] on button "Vocal" at bounding box center [676, 226] width 46 height 19
click at [643, 226] on button "Topline" at bounding box center [632, 226] width 41 height 19
click at [718, 226] on button "Inst" at bounding box center [719, 226] width 39 height 19
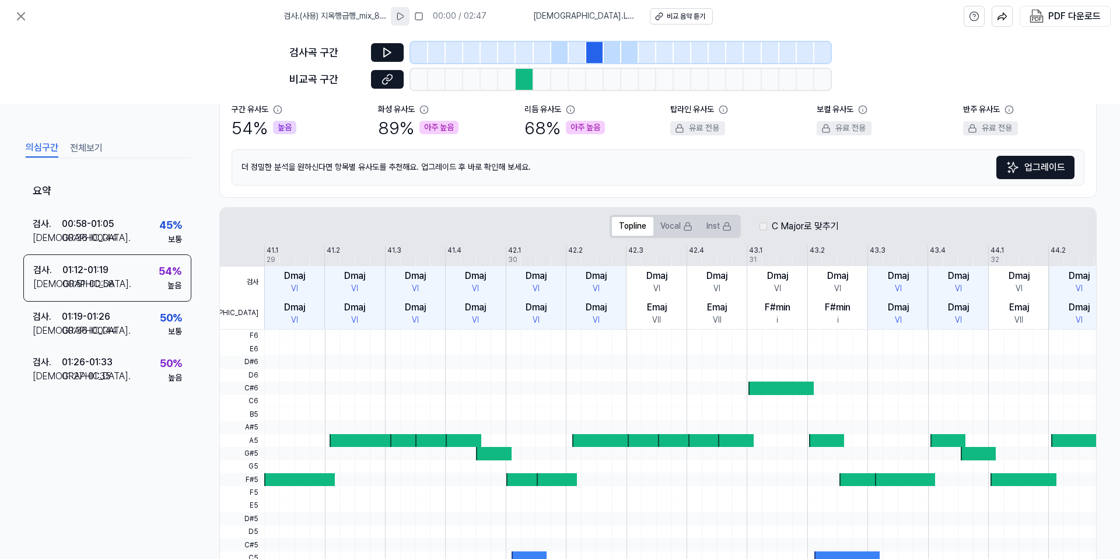
click at [658, 312] on div "Emaj" at bounding box center [657, 307] width 20 height 14
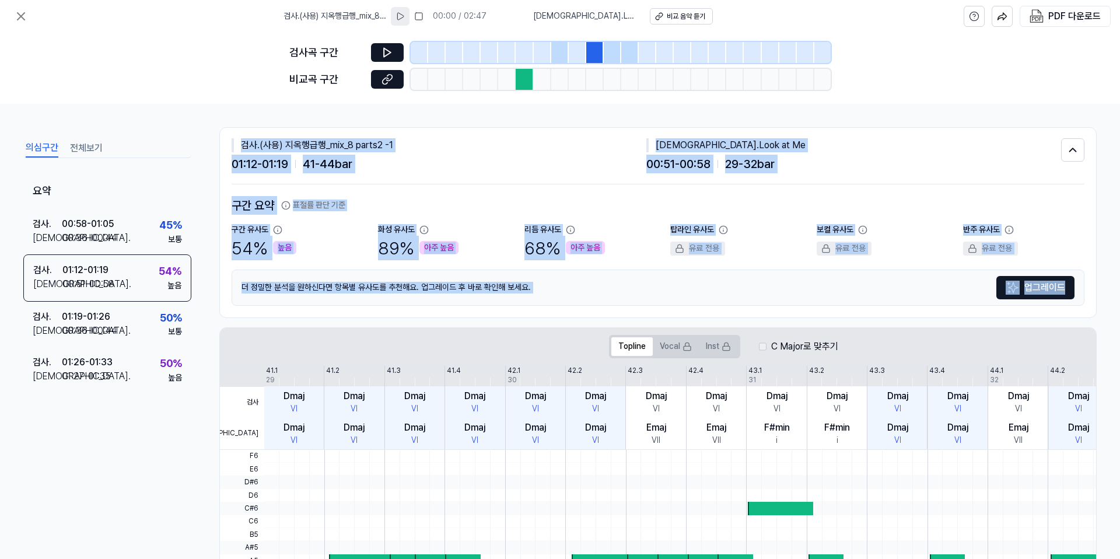
drag, startPoint x: 498, startPoint y: 302, endPoint x: 497, endPoint y: 114, distance: 188.5
click at [497, 115] on div "의심구간 전체보기 요약 검사 . 00:58 - 01:05 비교 . 00:36 - 00:44 45 % 보통 검사 . 01:12 - 01:19 비…" at bounding box center [560, 331] width 1120 height 455
click at [497, 114] on div "의심구간 전체보기 요약 검사 . 00:58 - 01:05 비교 . 00:36 - 00:44 45 % 보통 검사 . 01:12 - 01:19 비…" at bounding box center [560, 331] width 1120 height 455
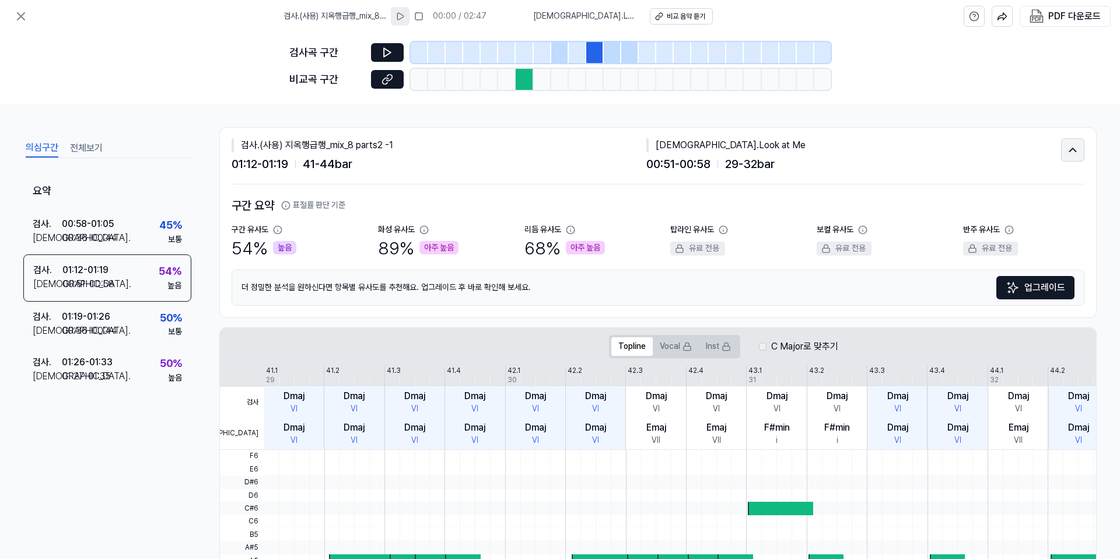
click at [1070, 149] on icon at bounding box center [1073, 150] width 6 height 4
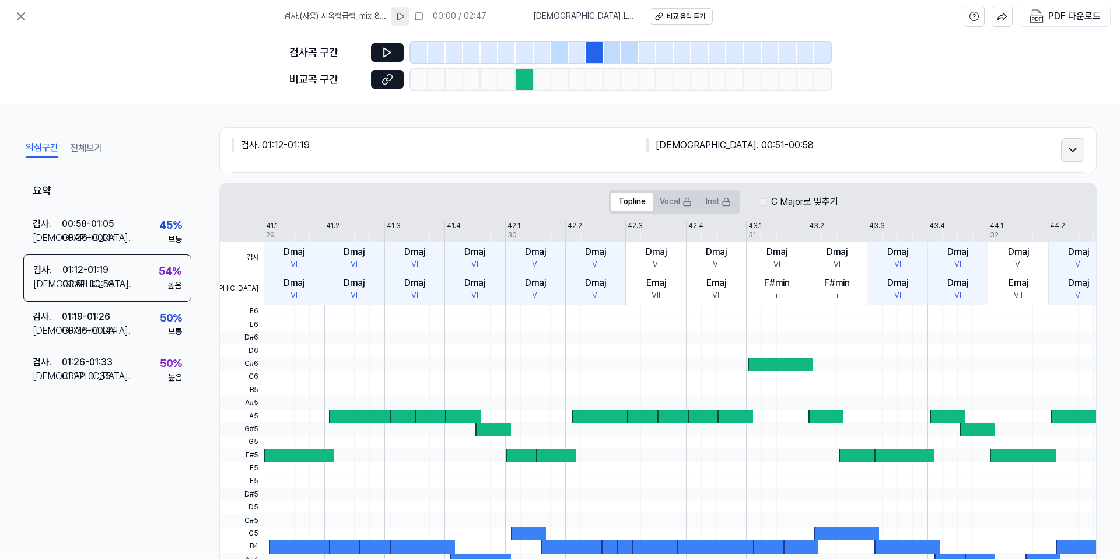
click at [1069, 149] on icon at bounding box center [1073, 150] width 13 height 14
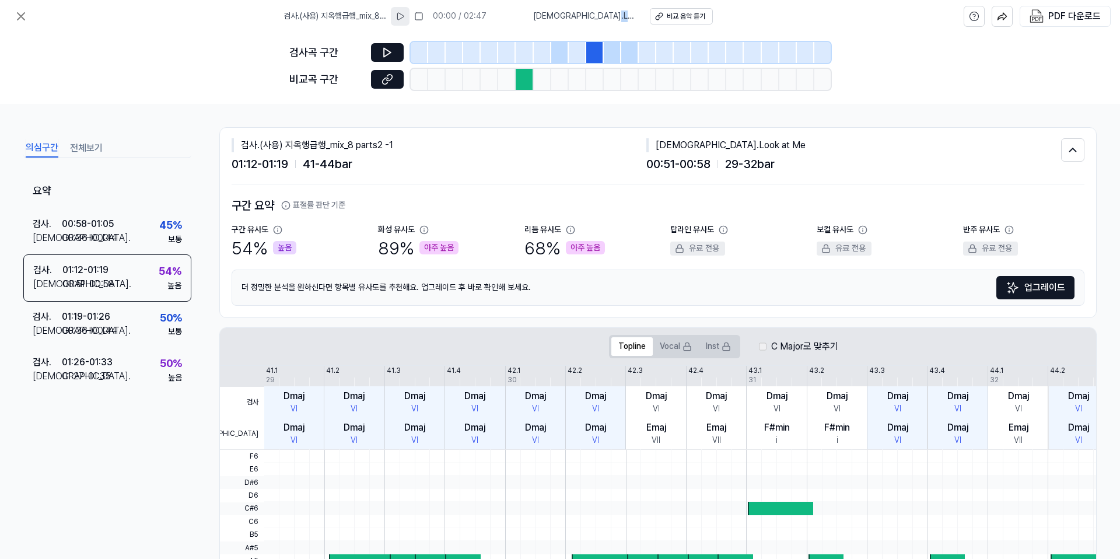
drag, startPoint x: 613, startPoint y: 16, endPoint x: 567, endPoint y: 16, distance: 46.1
click at [567, 16] on div "[DEMOGRAPHIC_DATA] . Look at Me 비교 음악 듣기" at bounding box center [623, 16] width 180 height 16
click at [572, 16] on span "[DEMOGRAPHIC_DATA] . Look at Me" at bounding box center [584, 17] width 103 height 12
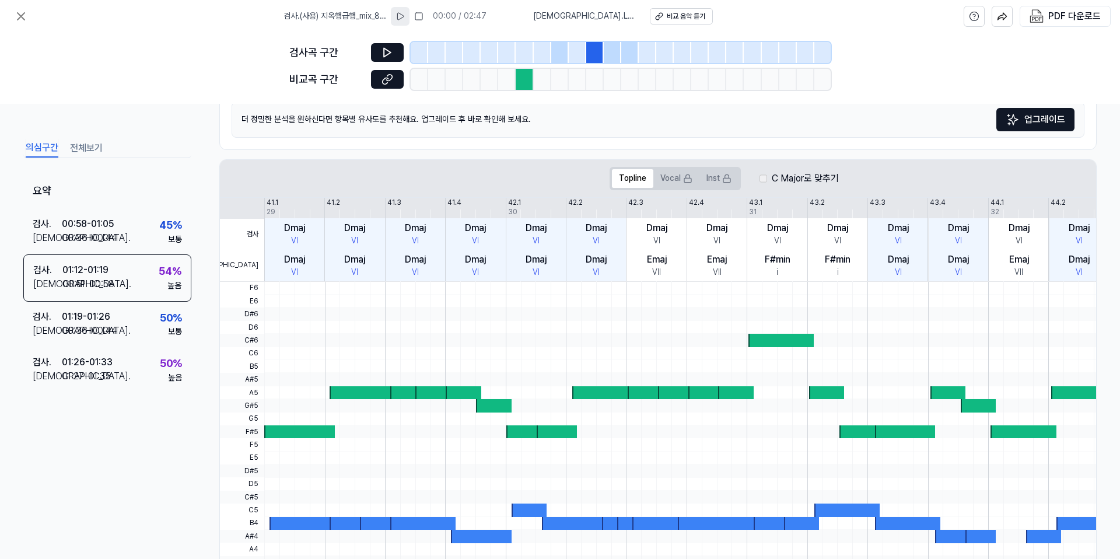
click at [347, 260] on div "Dmaj" at bounding box center [354, 260] width 21 height 14
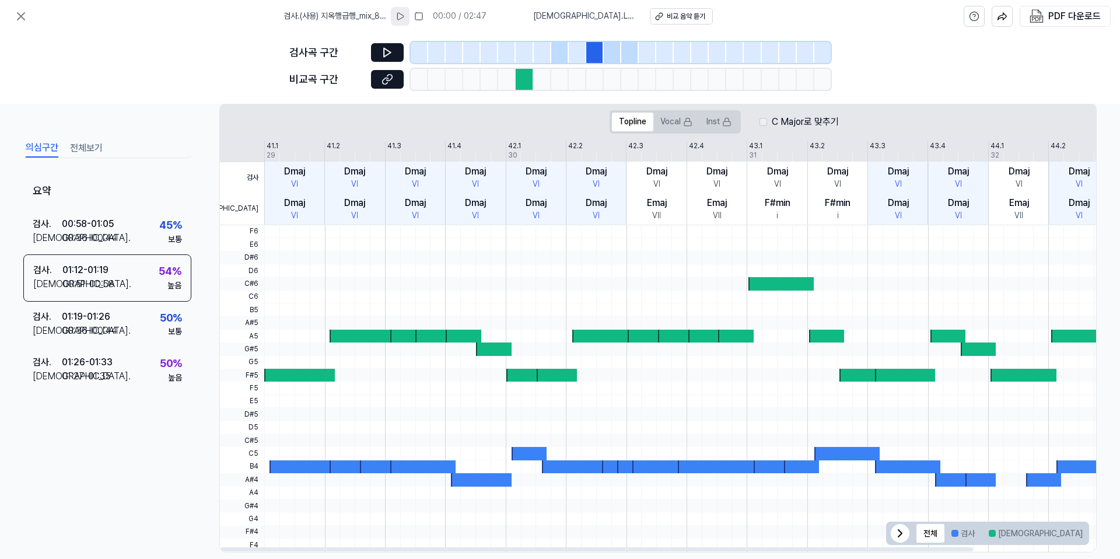
scroll to position [242, 0]
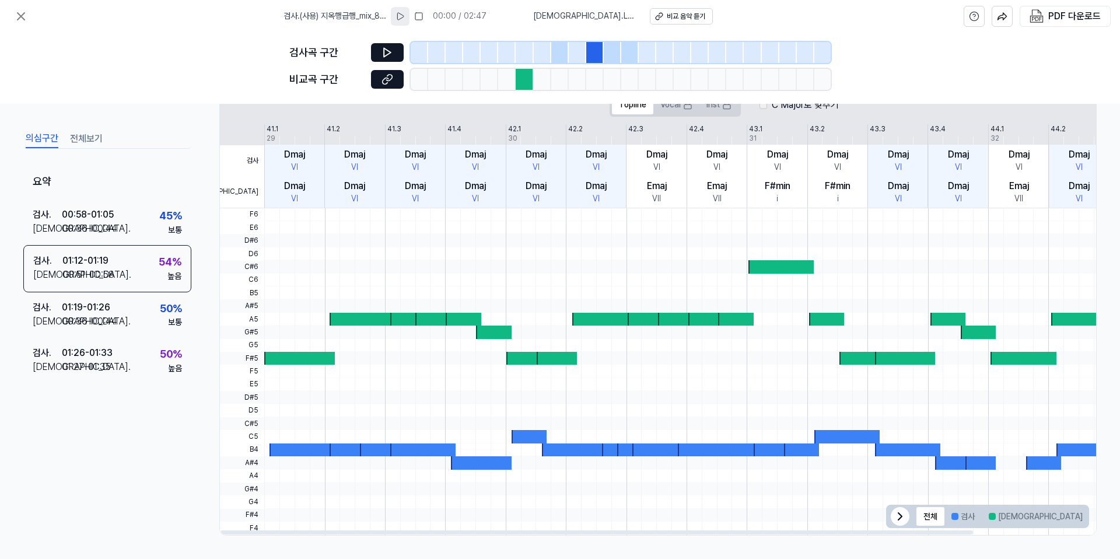
click at [328, 328] on div at bounding box center [746, 332] width 964 height 13
click at [352, 318] on div at bounding box center [362, 319] width 65 height 13
click at [295, 365] on div at bounding box center [299, 358] width 71 height 13
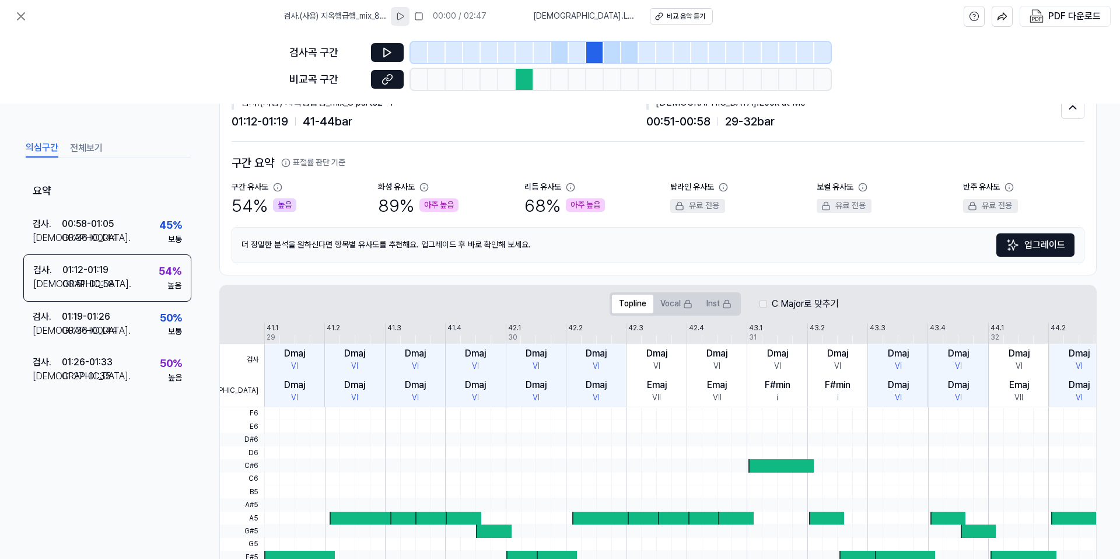
scroll to position [0, 0]
